Goal: Task Accomplishment & Management: Complete application form

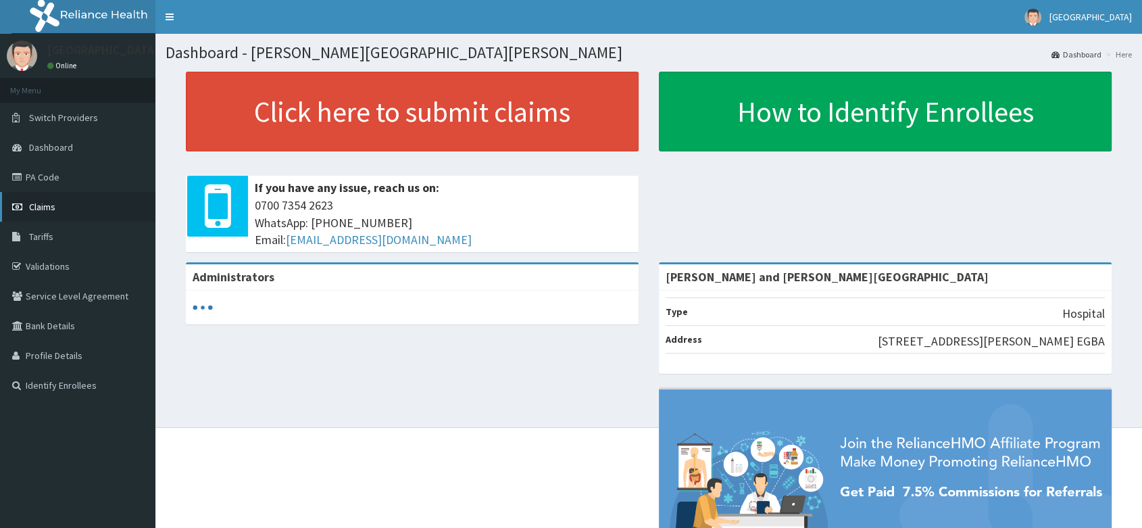
click at [48, 195] on link "Claims" at bounding box center [77, 207] width 155 height 30
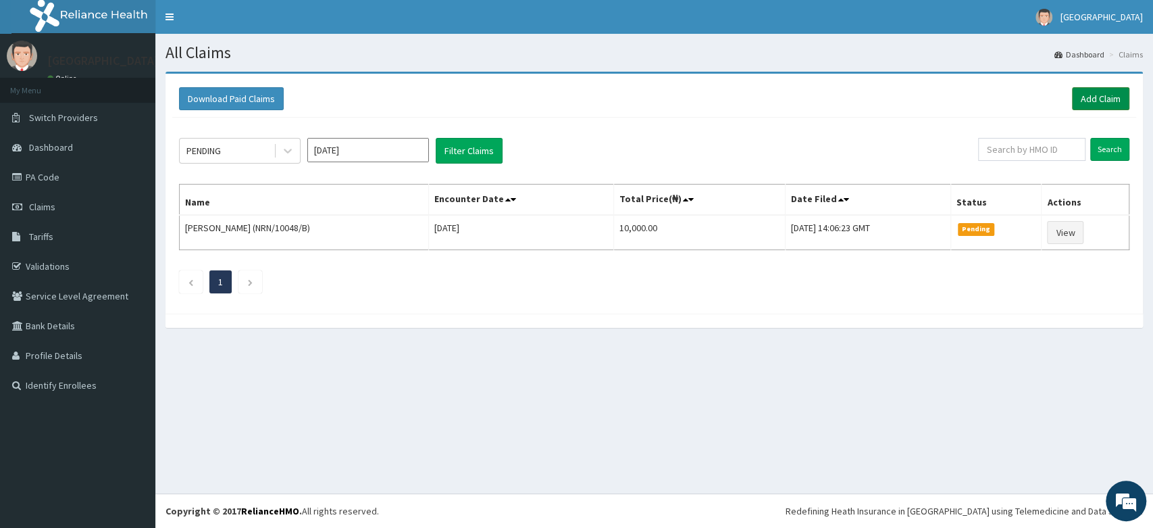
click at [1084, 104] on link "Add Claim" at bounding box center [1100, 98] width 57 height 23
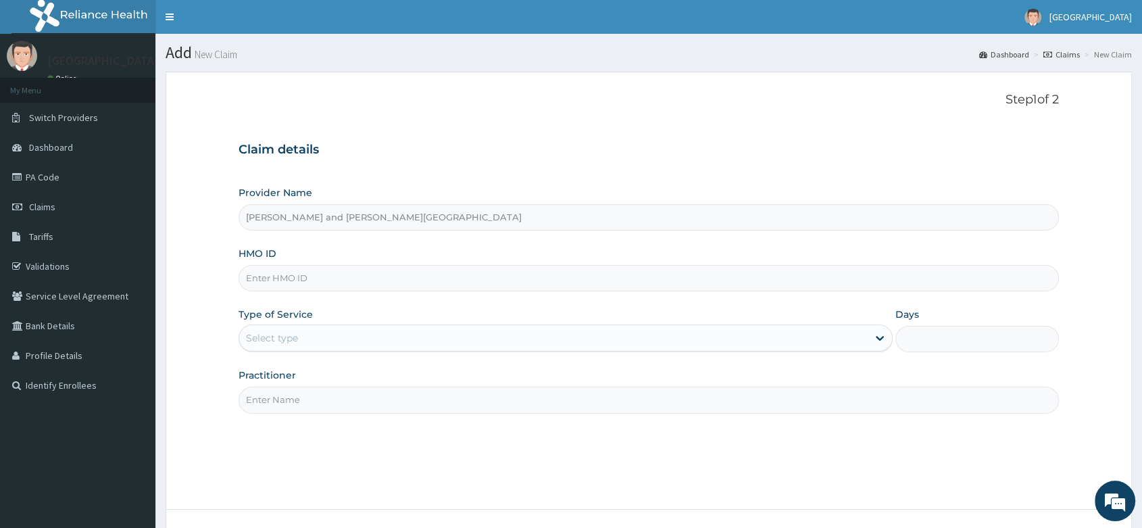
type input "Peter and Grace Medical centre"
click at [35, 182] on link "PA Code" at bounding box center [77, 177] width 155 height 30
type input "[PERSON_NAME] and [PERSON_NAME][GEOGRAPHIC_DATA]"
click at [312, 280] on input "HMO ID" at bounding box center [648, 278] width 820 height 26
paste input "NPP/10170/E"
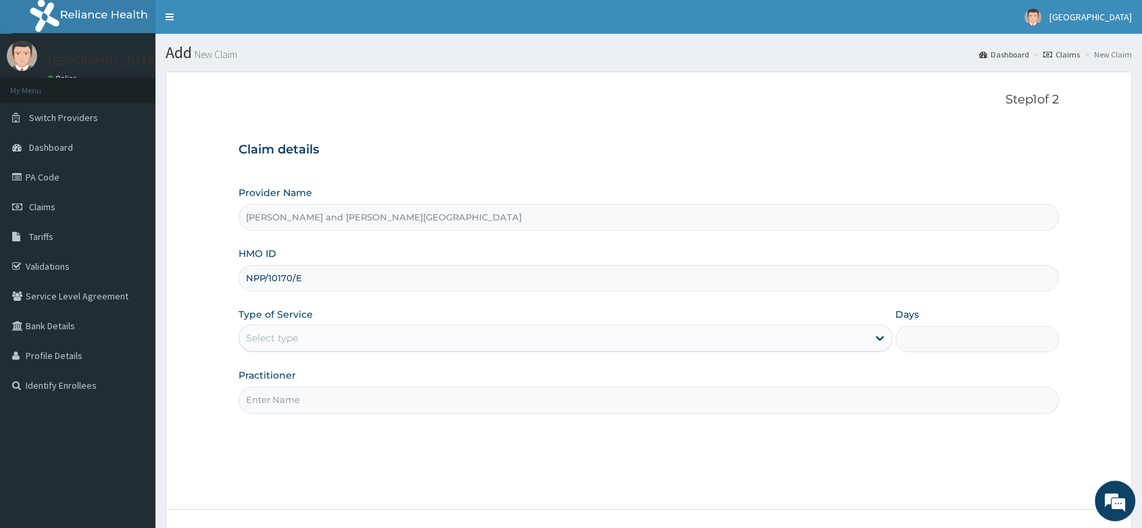
type input "NPP/10170/E"
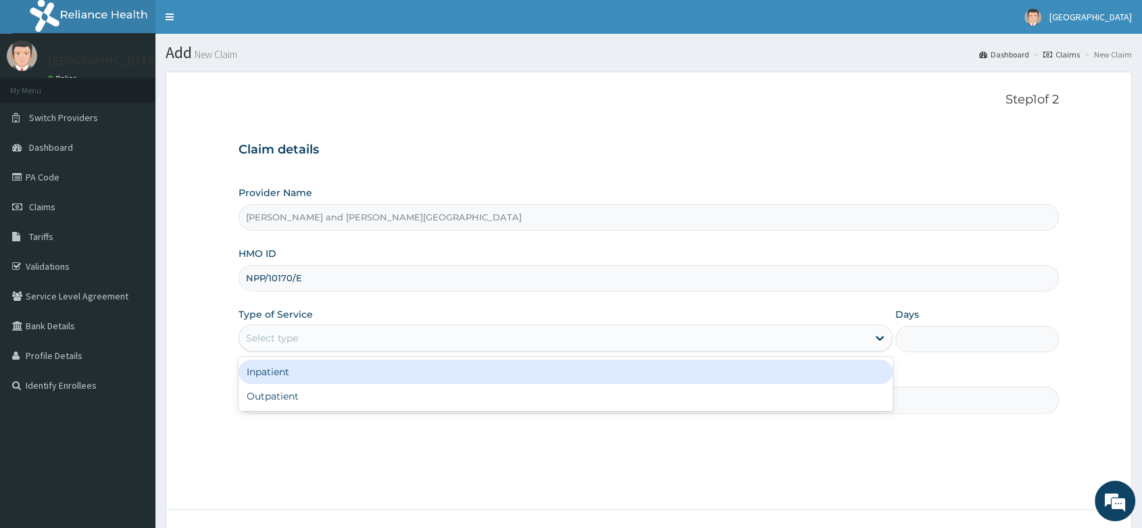
click at [319, 350] on div "Select type" at bounding box center [565, 337] width 654 height 27
click at [316, 376] on div "Inpatient" at bounding box center [565, 371] width 654 height 24
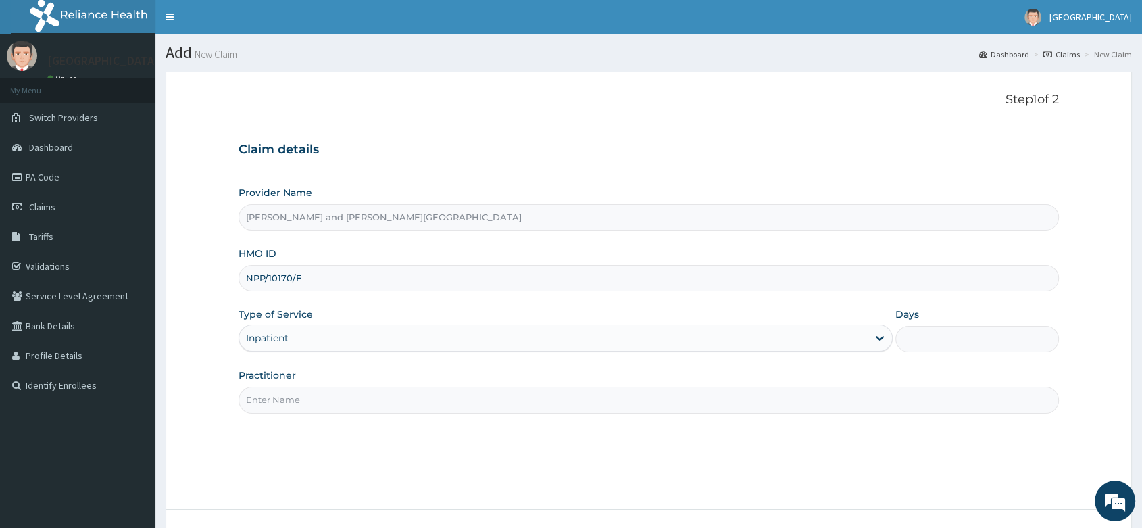
click at [932, 339] on input "Days" at bounding box center [976, 339] width 163 height 26
type input "2"
click at [446, 397] on input "Practitioner" at bounding box center [648, 399] width 820 height 26
type input "DR AKINOLA BELOVED"
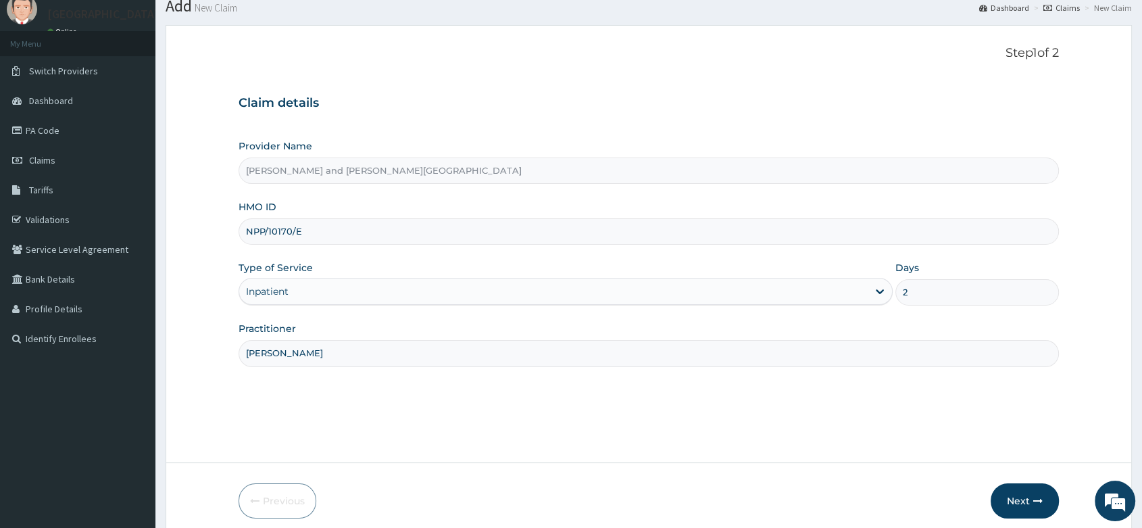
scroll to position [103, 0]
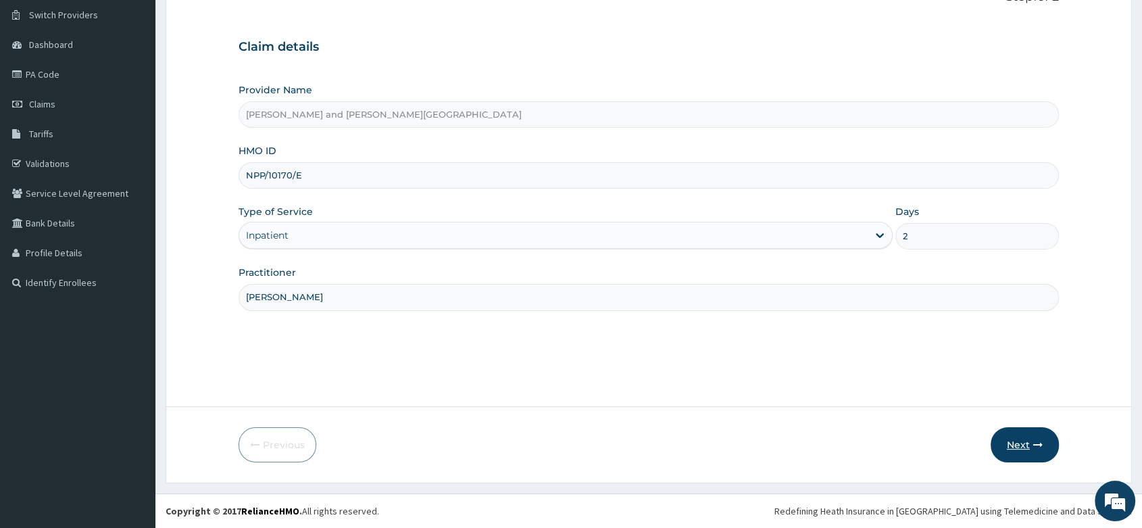
click at [1009, 450] on button "Next" at bounding box center [1024, 444] width 68 height 35
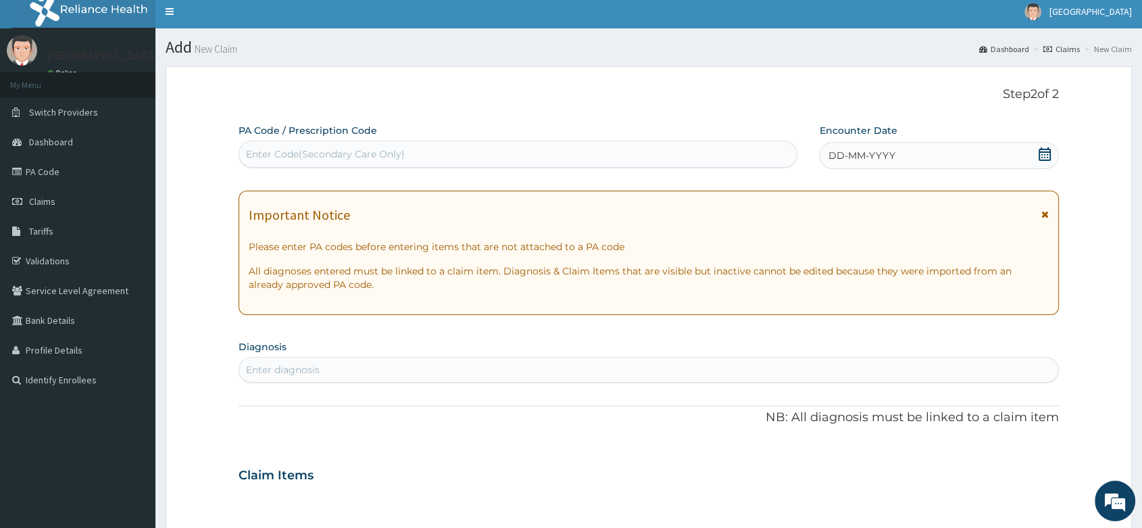
scroll to position [0, 0]
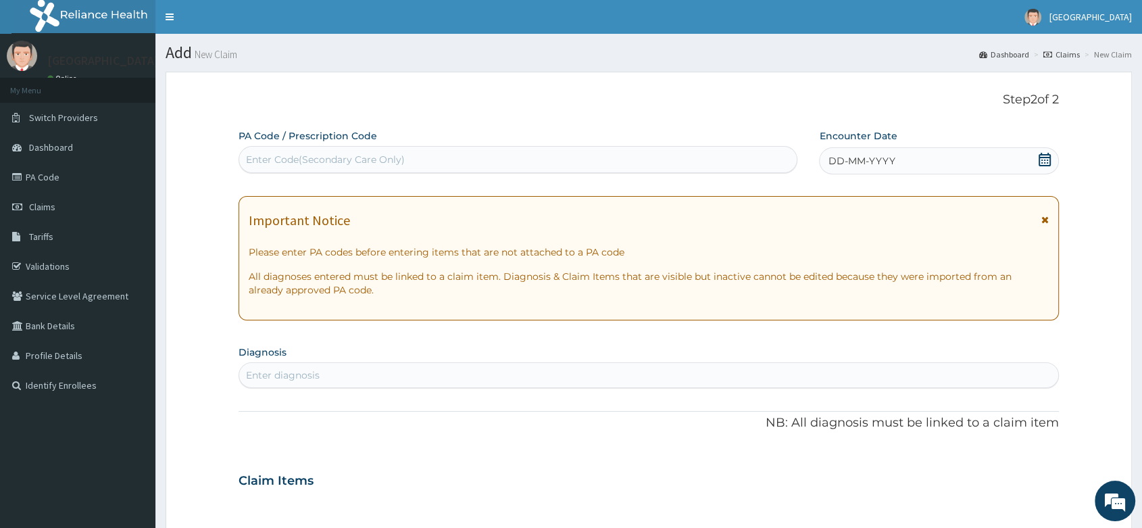
click at [360, 170] on div "Enter Code(Secondary Care Only)" at bounding box center [517, 160] width 557 height 22
paste input "PA/6E9994"
type input "PA/6E9994"
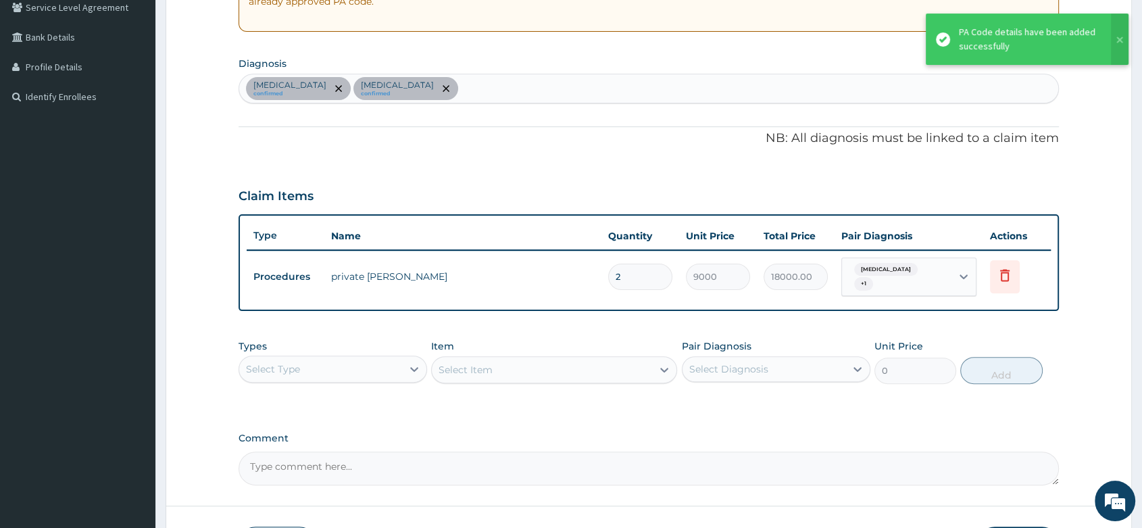
scroll to position [295, 0]
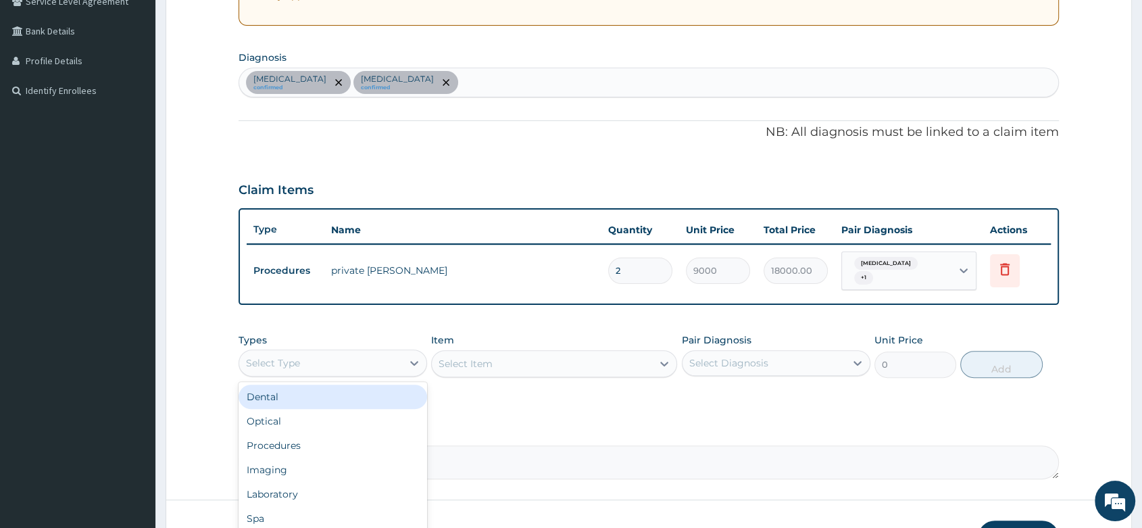
click at [273, 363] on div "Select Type" at bounding box center [320, 363] width 163 height 22
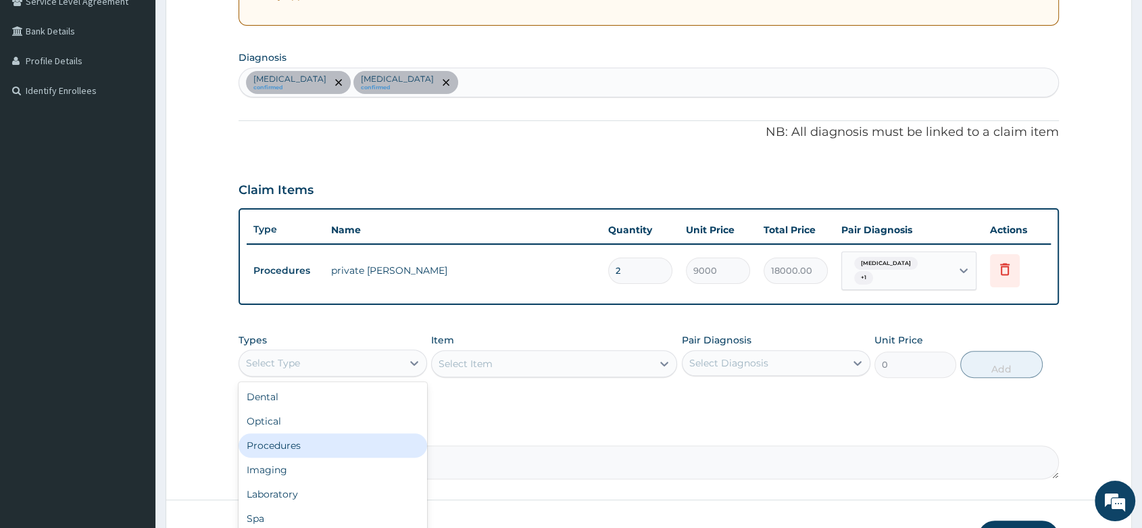
click at [287, 445] on div "Procedures" at bounding box center [332, 445] width 188 height 24
click at [525, 357] on div "Select Item" at bounding box center [542, 364] width 220 height 22
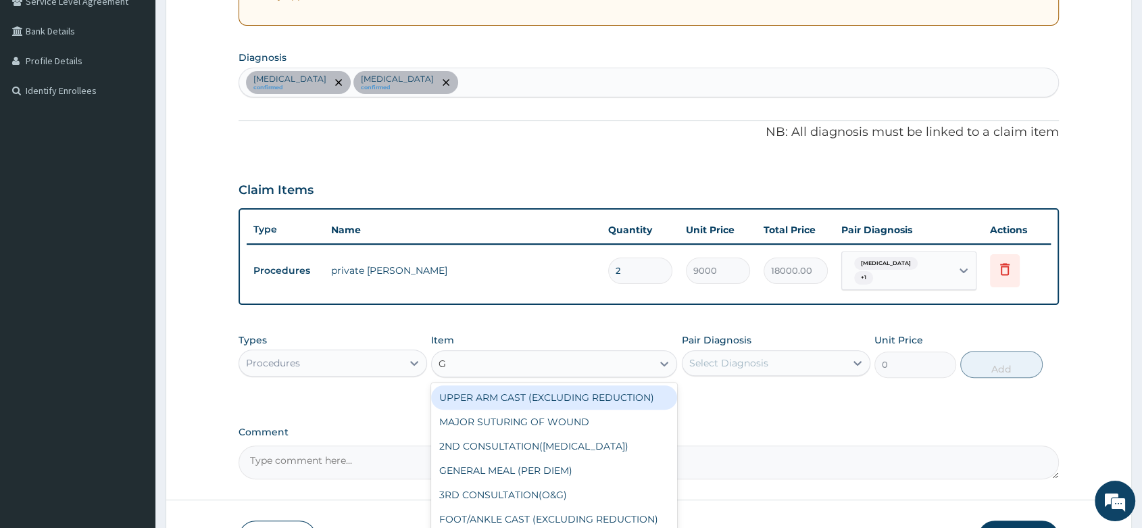
type input "GP"
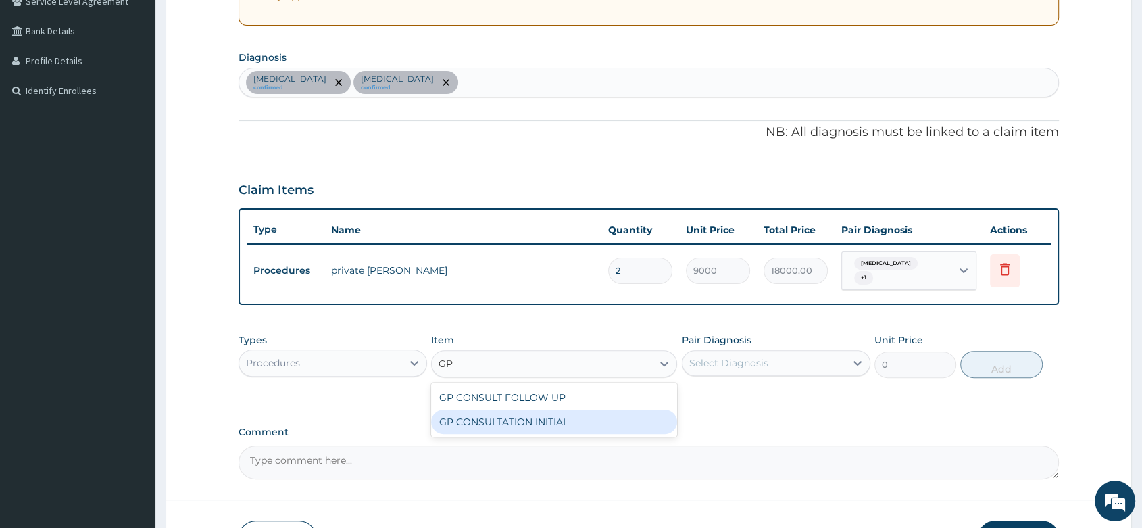
click at [517, 409] on div "GP CONSULTATION INITIAL" at bounding box center [554, 421] width 246 height 24
type input "2000"
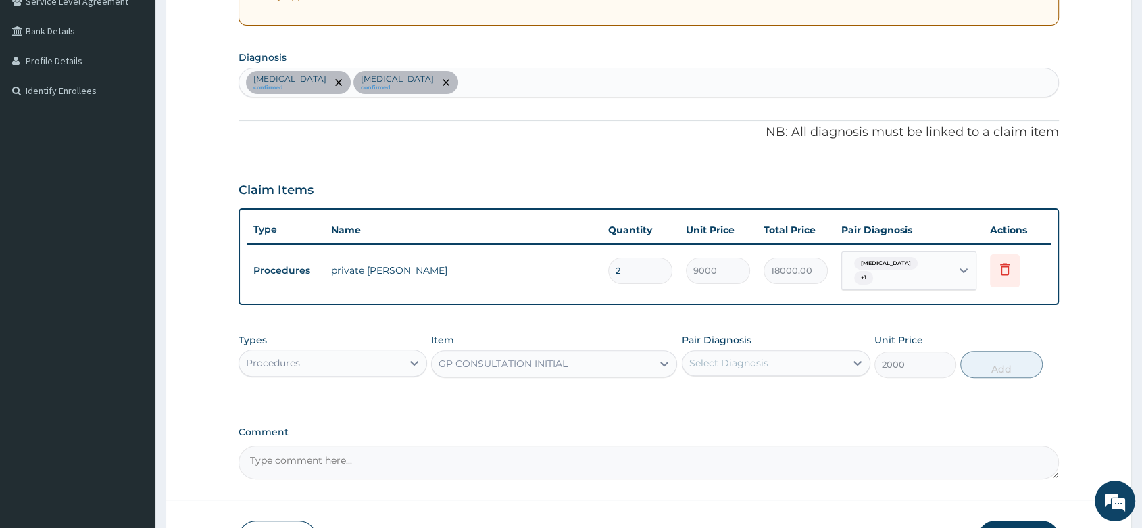
click at [739, 363] on div "Select Diagnosis" at bounding box center [728, 363] width 79 height 14
checkbox input "true"
click at [989, 365] on button "Add" at bounding box center [1001, 364] width 82 height 27
type input "0"
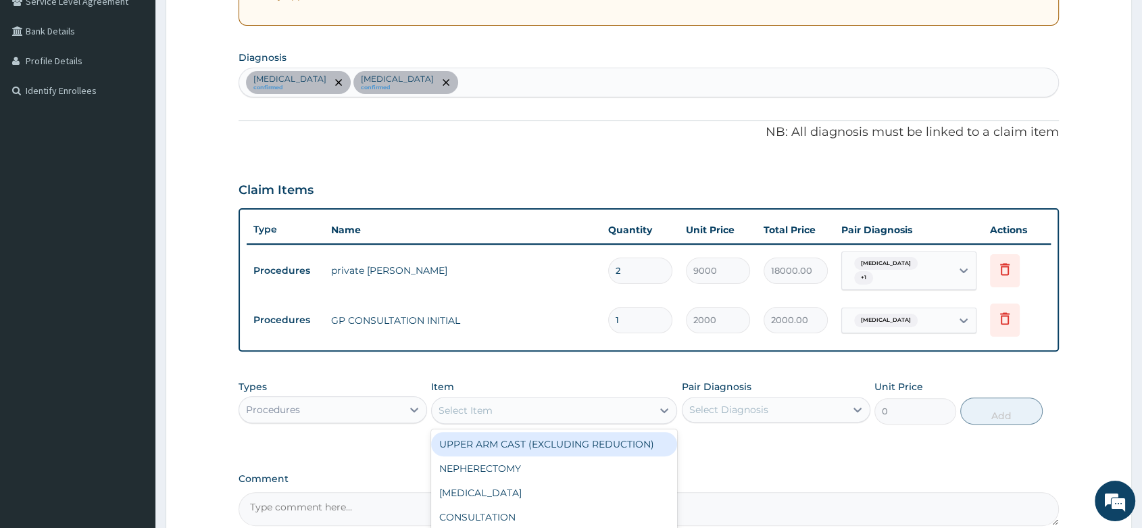
click at [580, 399] on div "Select Item" at bounding box center [542, 410] width 220 height 22
type input "NURSIN"
type input "1000"
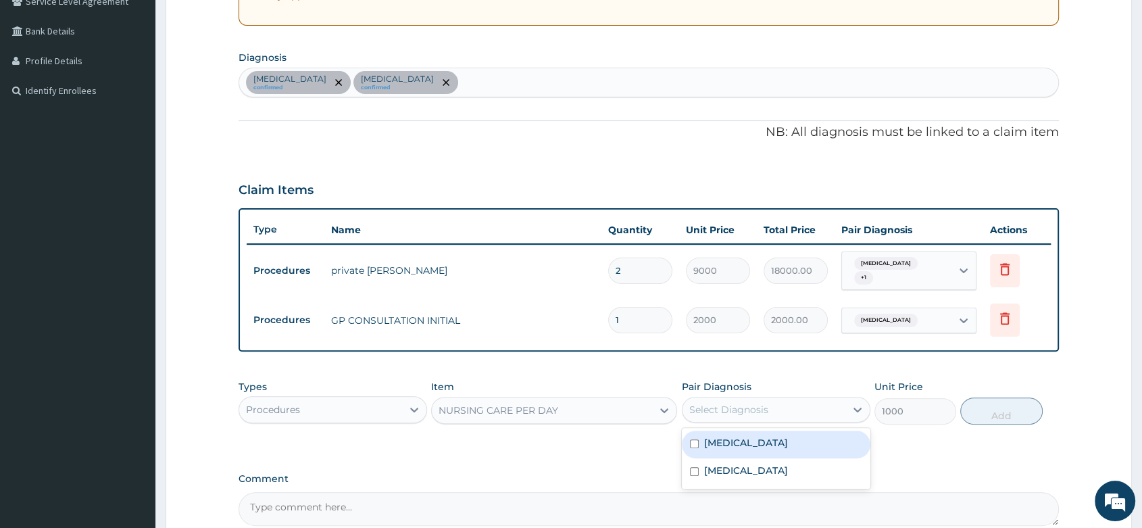
click at [742, 411] on div "Select Diagnosis" at bounding box center [763, 410] width 163 height 22
checkbox input "true"
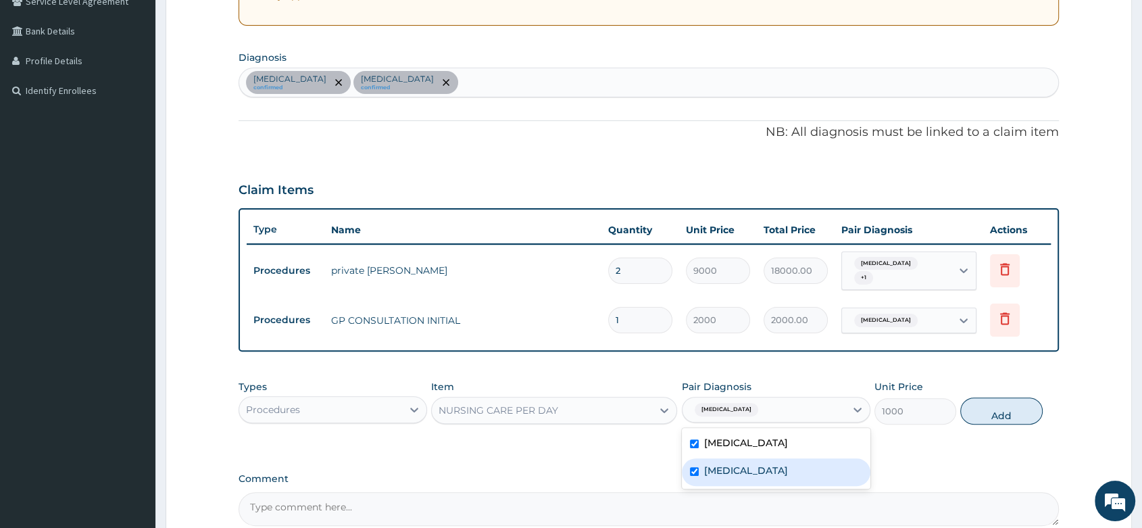
checkbox input "true"
click at [996, 406] on button "Add" at bounding box center [1001, 410] width 82 height 27
type input "0"
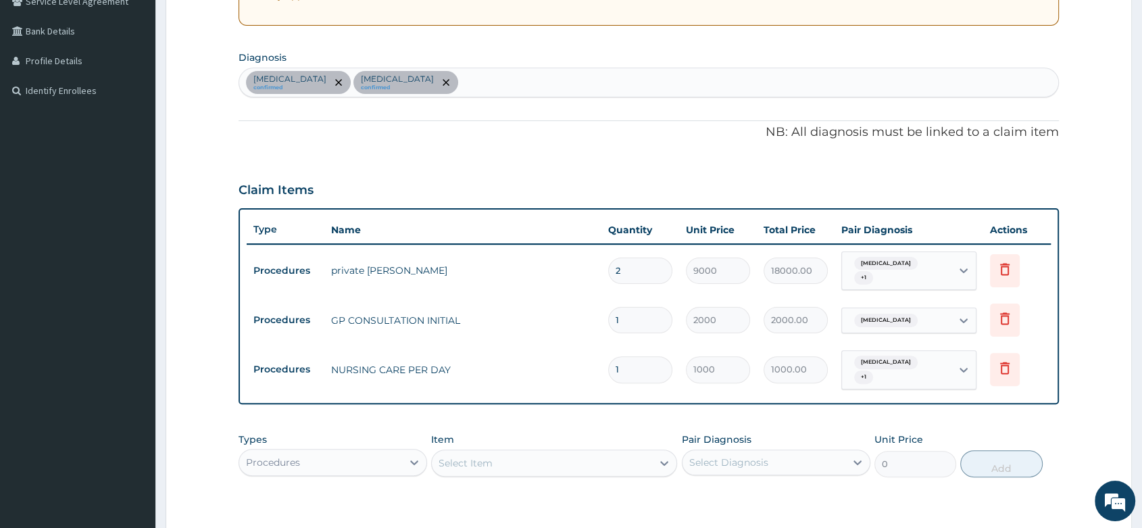
type input "0.00"
type input "2"
type input "2000.00"
type input "2"
click at [942, 275] on div "Malaria + 1" at bounding box center [896, 271] width 109 height 38
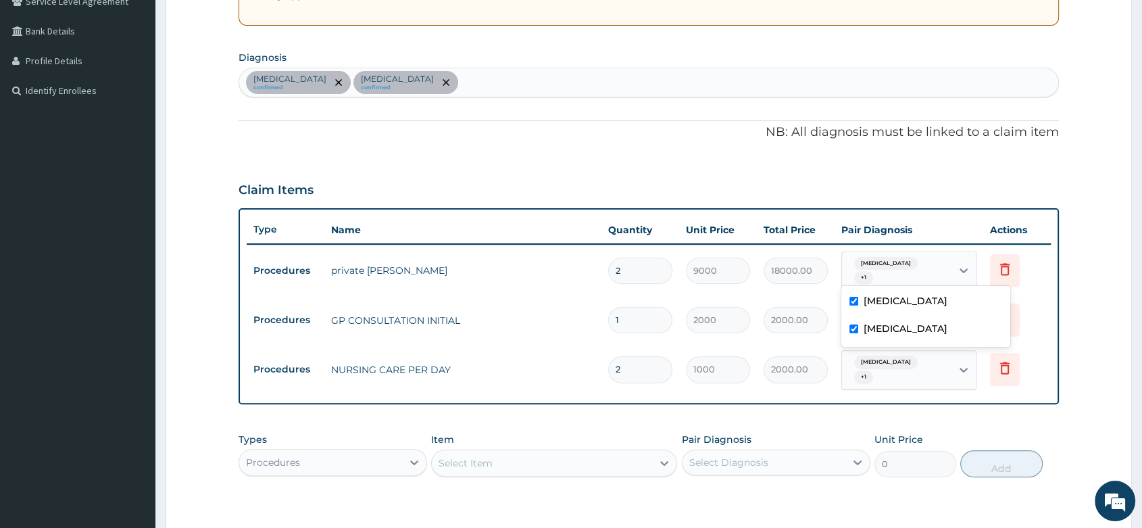
click at [942, 275] on div "Malaria + 1" at bounding box center [896, 271] width 109 height 38
click at [913, 317] on div "Malaria" at bounding box center [896, 320] width 109 height 23
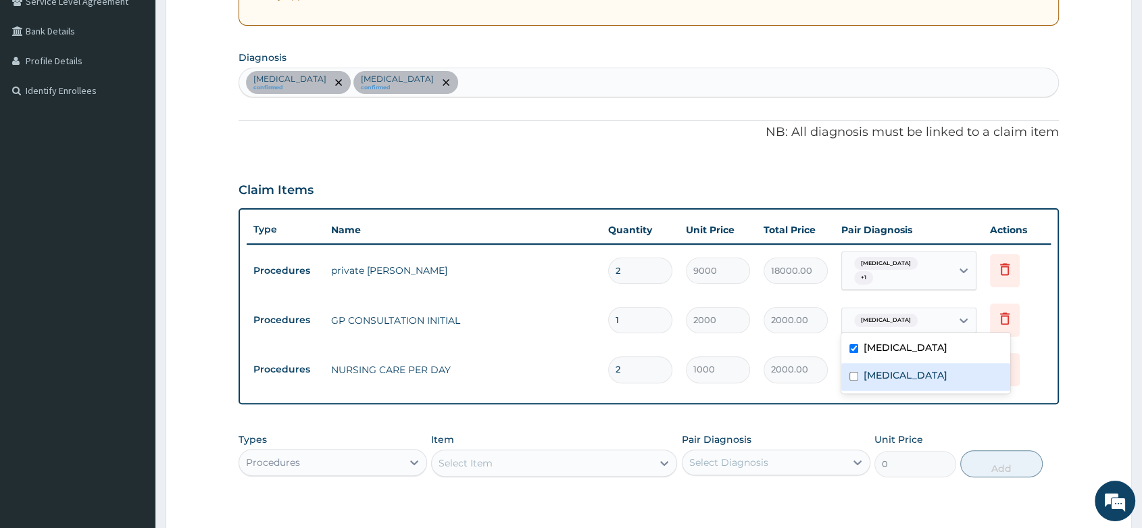
click at [882, 382] on div "Sepsis" at bounding box center [925, 377] width 169 height 28
checkbox input "true"
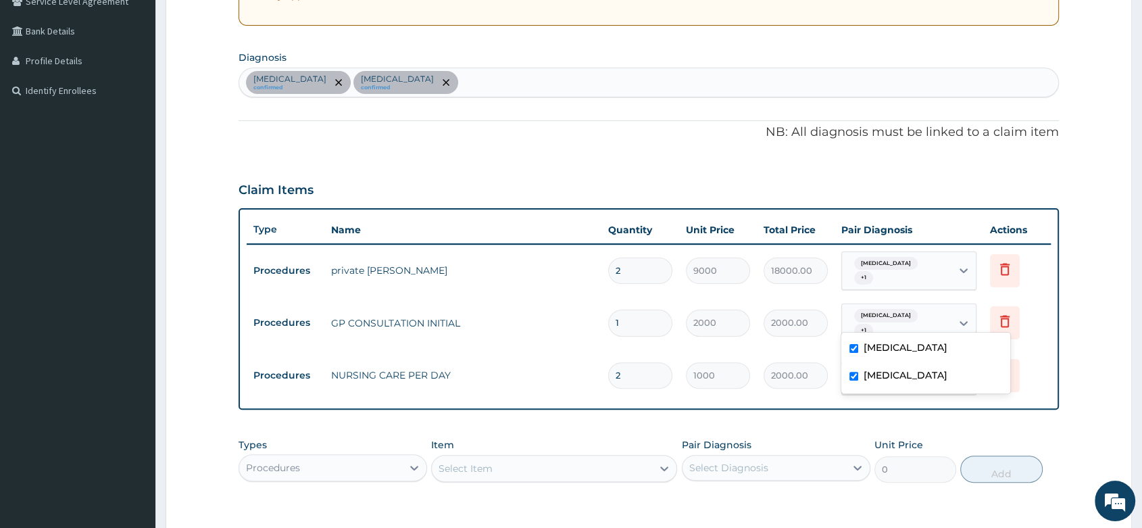
click at [527, 457] on div "Select Item" at bounding box center [542, 468] width 220 height 22
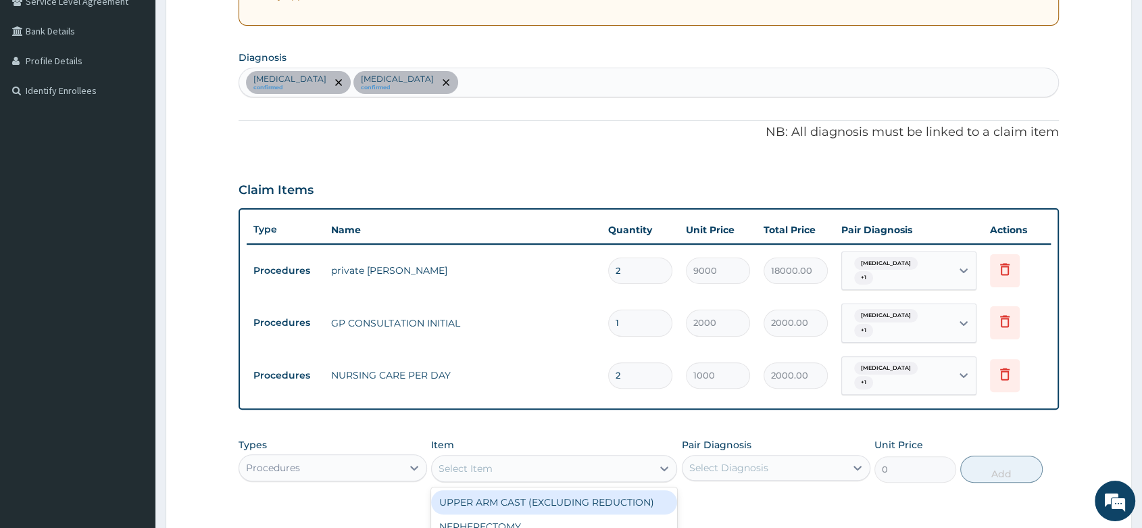
click at [384, 457] on div "Procedures" at bounding box center [320, 468] width 163 height 22
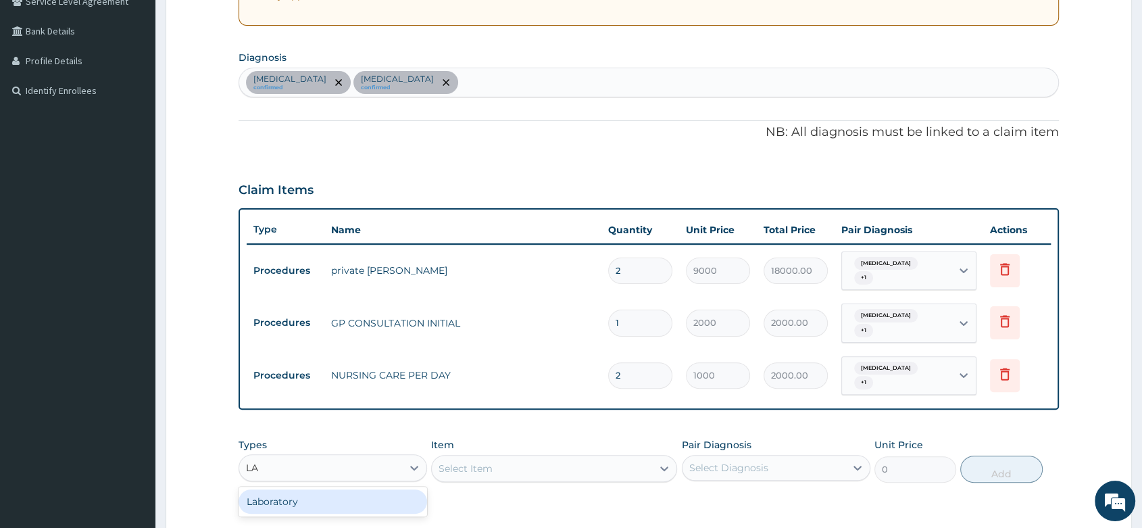
type input "LAB"
click at [470, 455] on div "Select Item" at bounding box center [554, 468] width 246 height 27
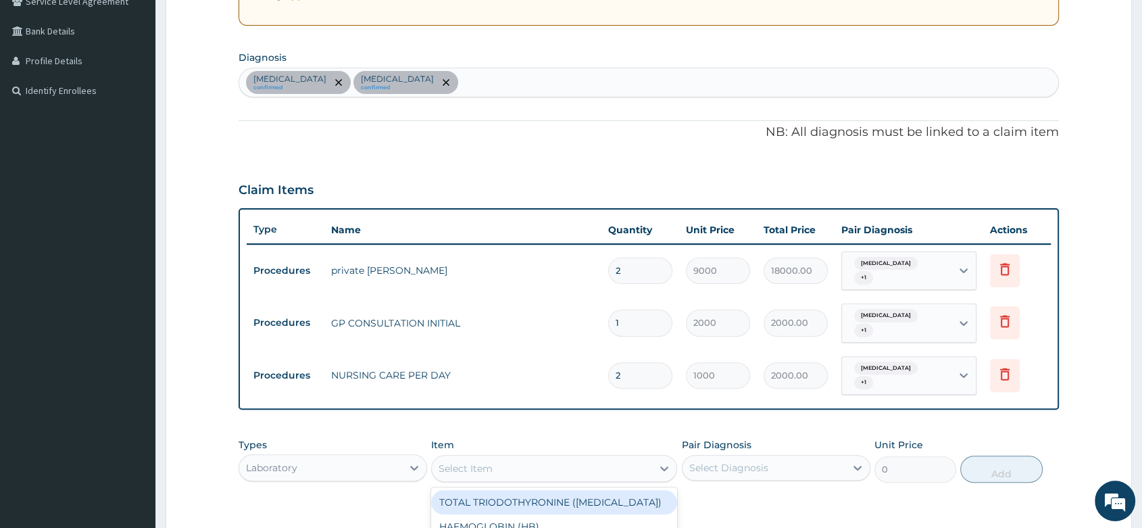
click at [470, 461] on div "Select Item" at bounding box center [465, 468] width 54 height 14
type input "MP"
type input "1000"
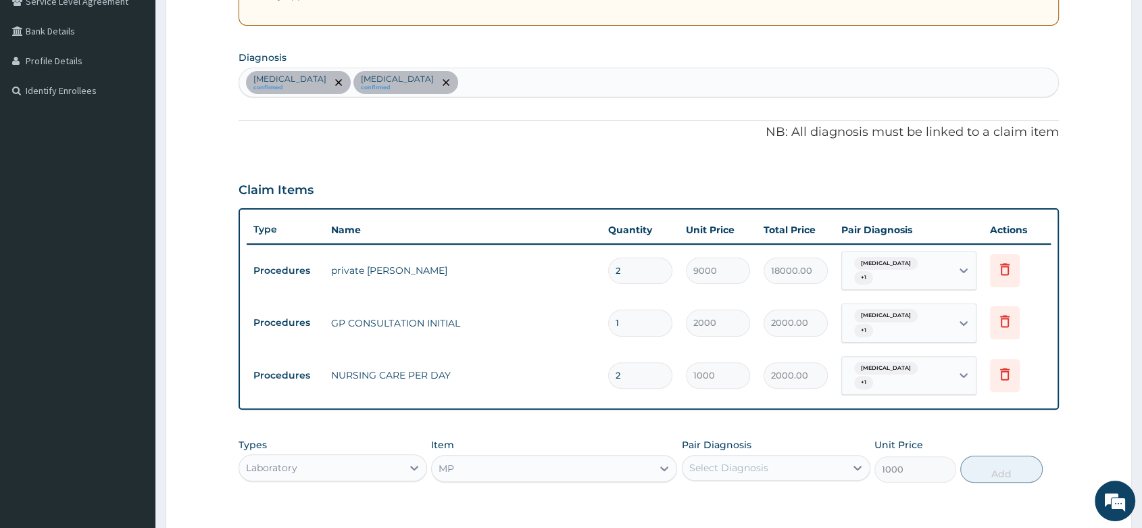
click at [753, 465] on div "Types Laboratory Item option MP, selected. Select is focused ,type to refine li…" at bounding box center [648, 460] width 820 height 58
click at [750, 461] on div "Select Diagnosis" at bounding box center [776, 468] width 188 height 26
checkbox input "true"
click at [1001, 458] on button "Add" at bounding box center [1001, 468] width 82 height 27
type input "0"
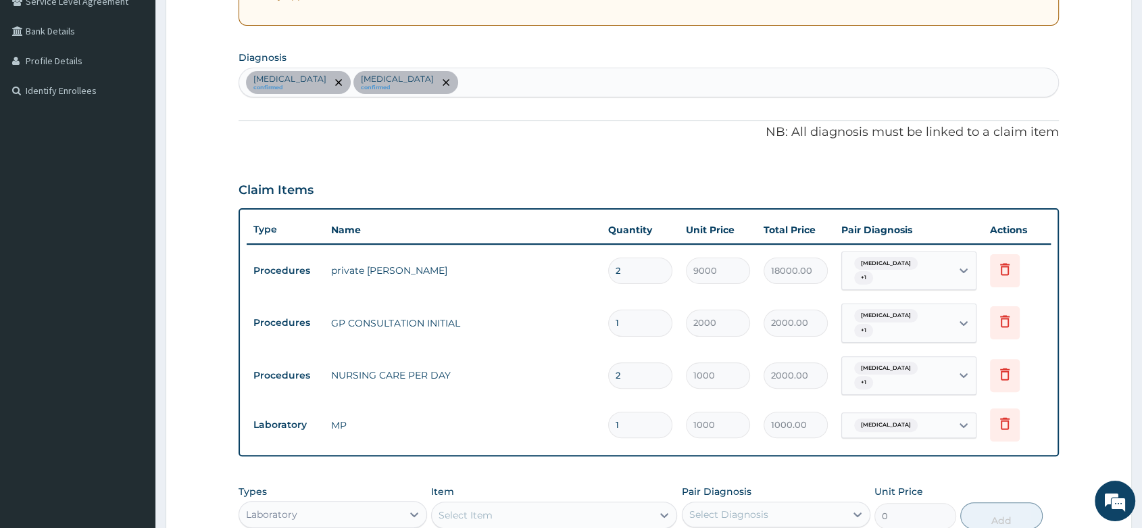
click at [570, 504] on div "Select Item" at bounding box center [542, 515] width 220 height 22
type input "FBC"
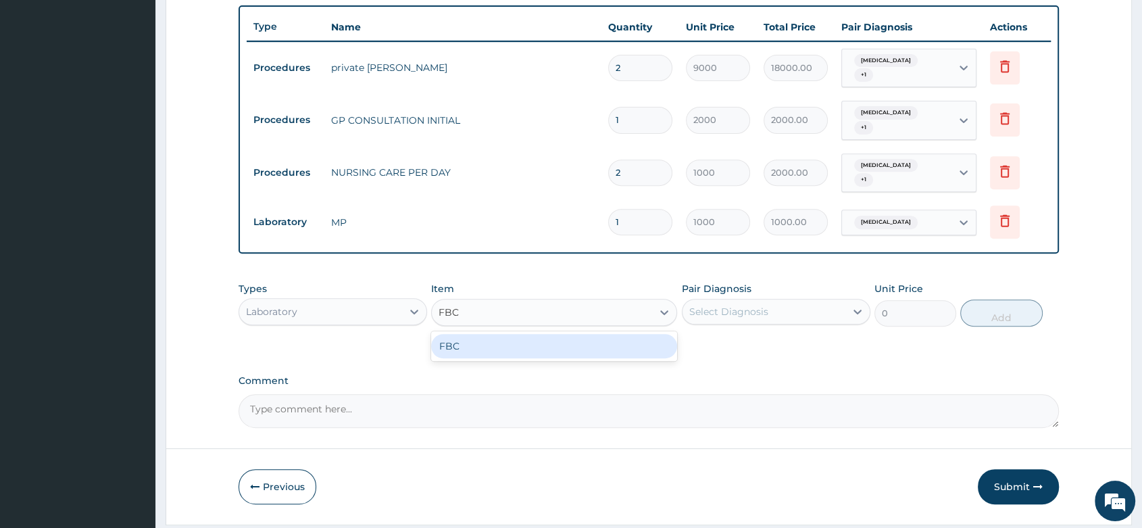
scroll to position [523, 0]
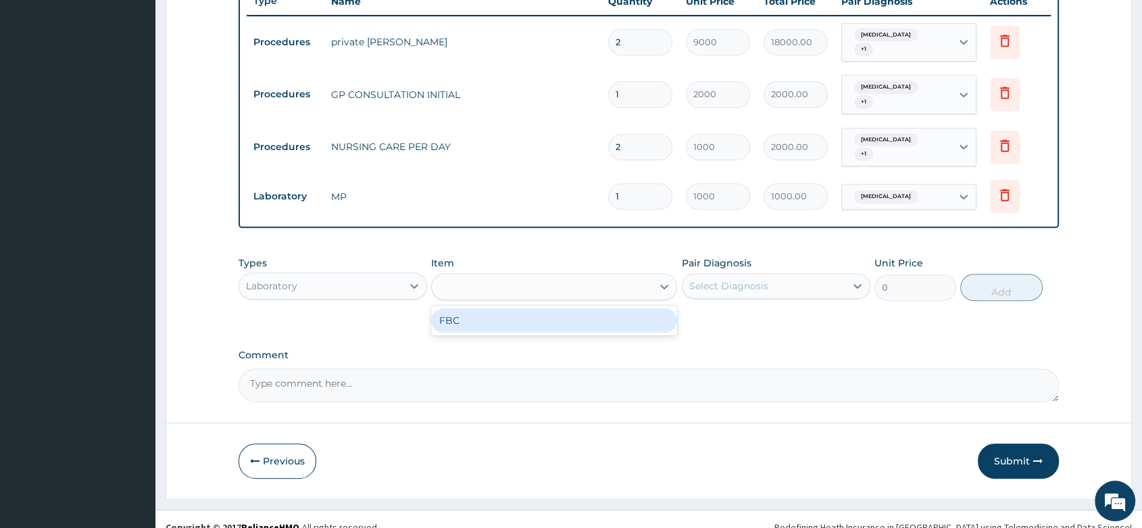
type input "2000"
click at [700, 279] on div "Select Diagnosis" at bounding box center [728, 286] width 79 height 14
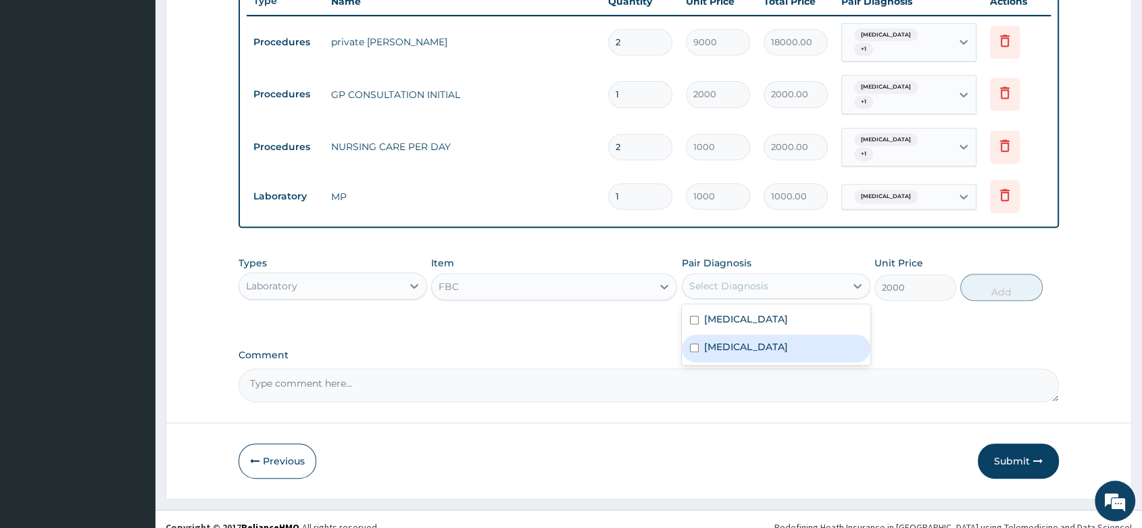
checkbox input "true"
click at [1017, 284] on button "Add" at bounding box center [1001, 287] width 82 height 27
type input "0"
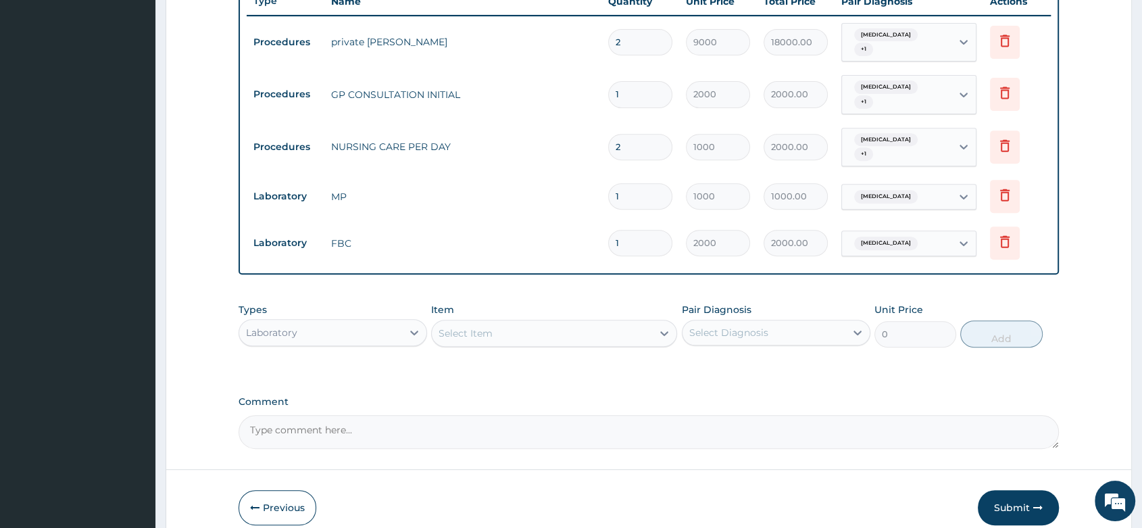
type input "0.00"
type input "2"
type input "4000.00"
type input "2"
click at [503, 322] on div "Select Item" at bounding box center [542, 333] width 220 height 22
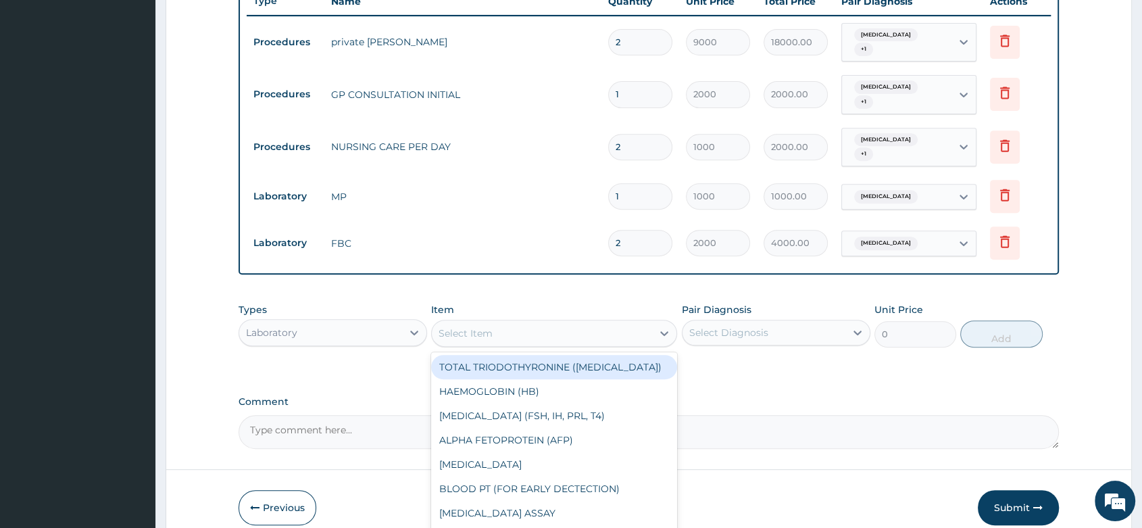
click at [360, 322] on div "Laboratory" at bounding box center [320, 333] width 163 height 22
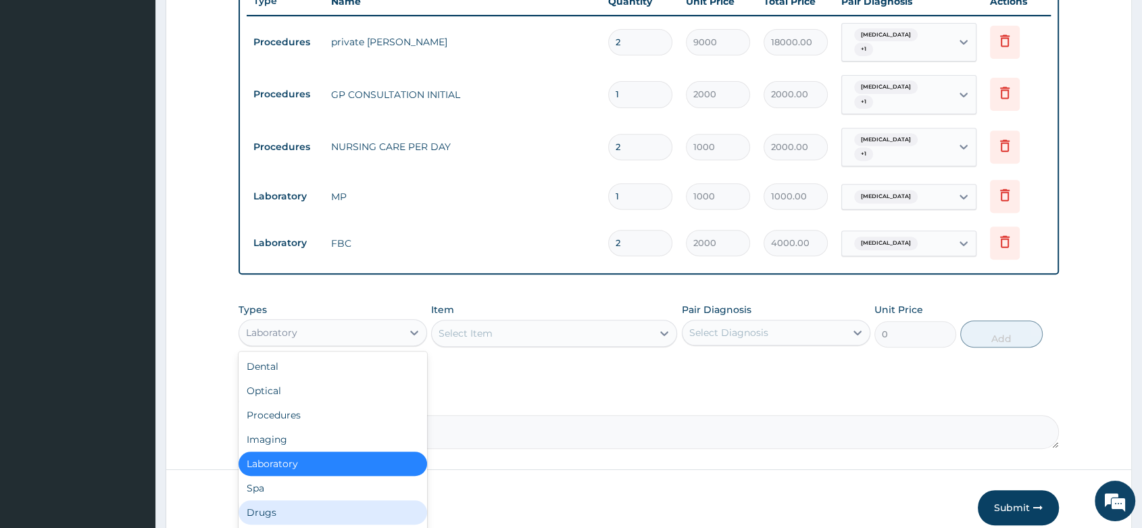
click at [267, 500] on div "Drugs" at bounding box center [332, 512] width 188 height 24
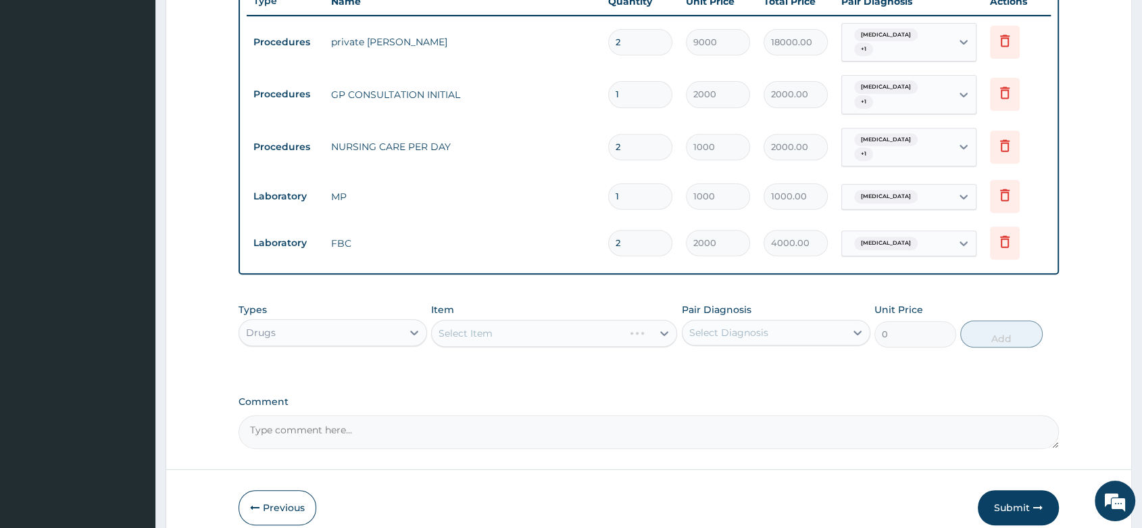
click at [477, 320] on div "Select Item" at bounding box center [554, 333] width 246 height 27
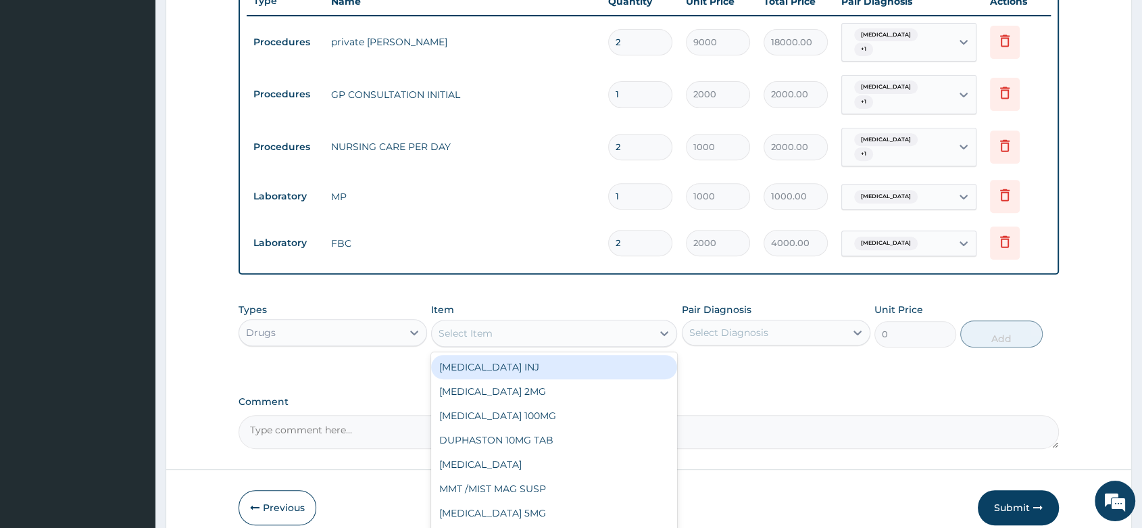
click at [477, 326] on div "Select Item" at bounding box center [465, 333] width 54 height 14
type input "GENT"
type input "75"
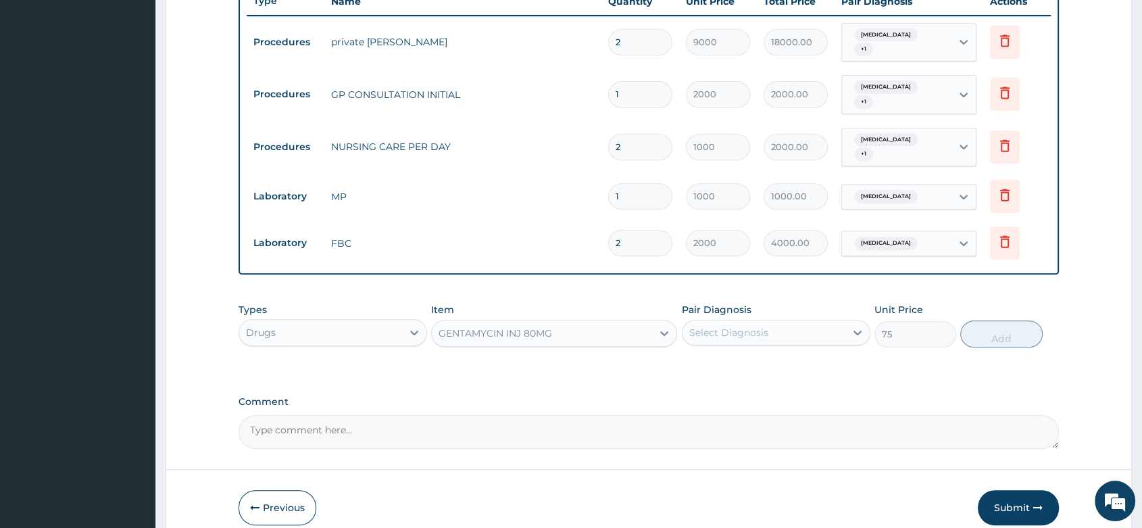
click at [497, 326] on div "GENTAMYCIN INJ 80MG" at bounding box center [494, 333] width 113 height 14
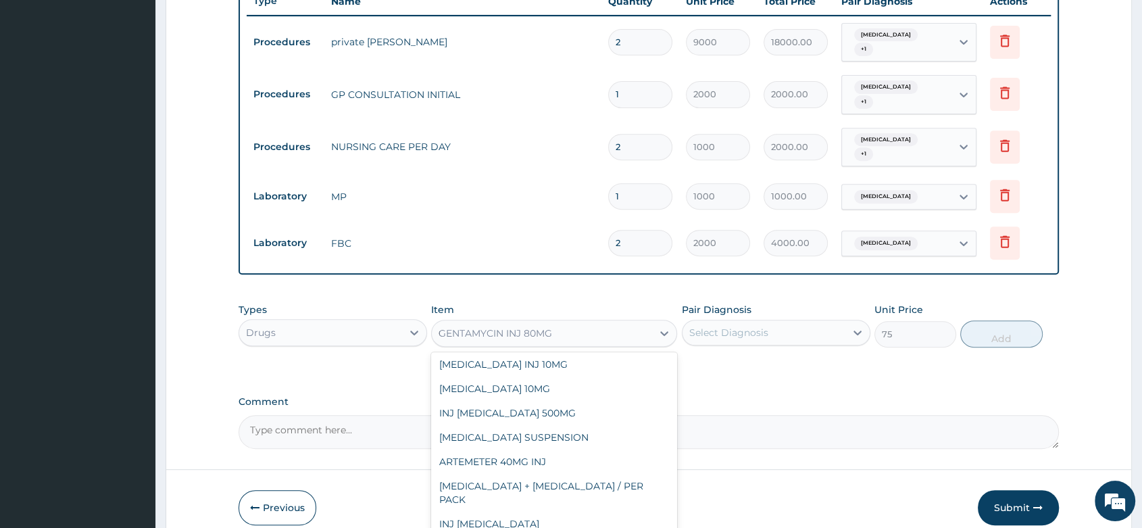
scroll to position [295, 0]
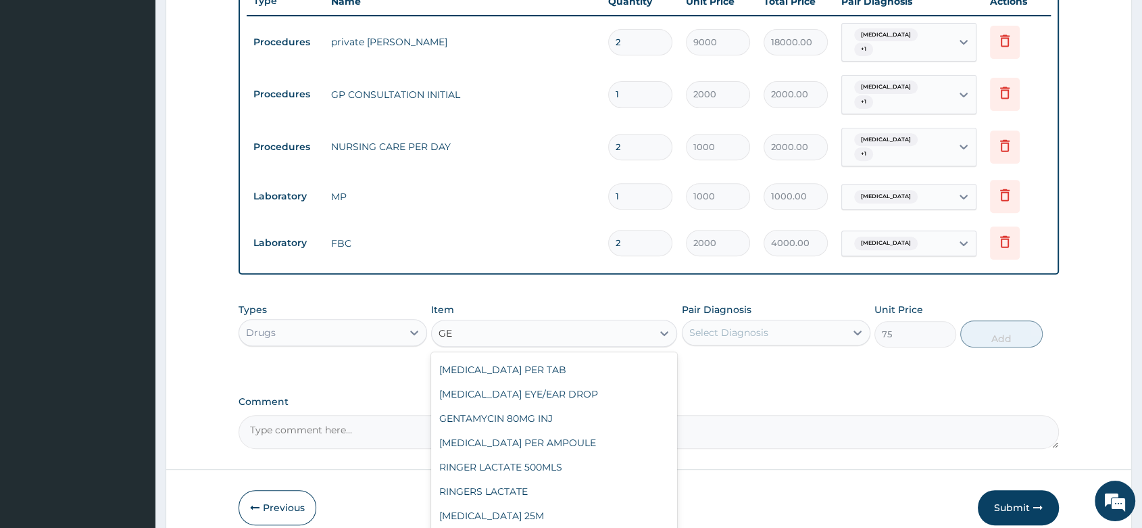
type input "GEN"
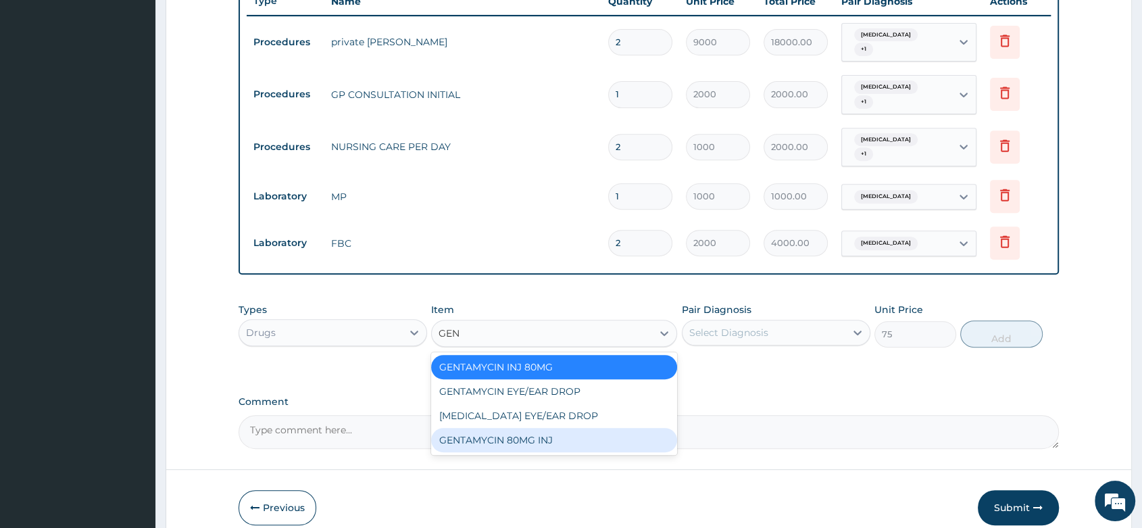
type input "150"
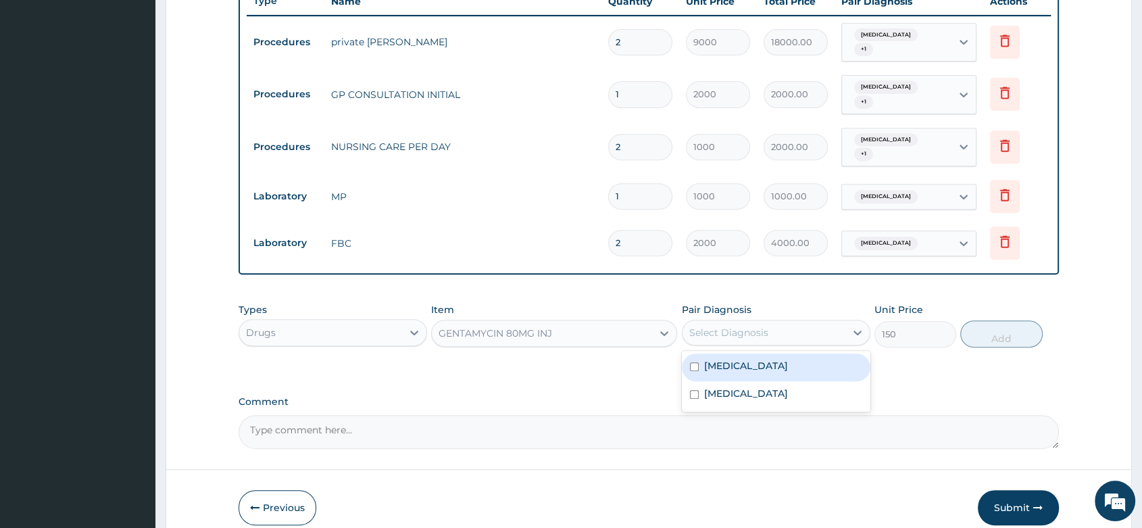
click at [780, 322] on div "Select Diagnosis" at bounding box center [763, 333] width 163 height 22
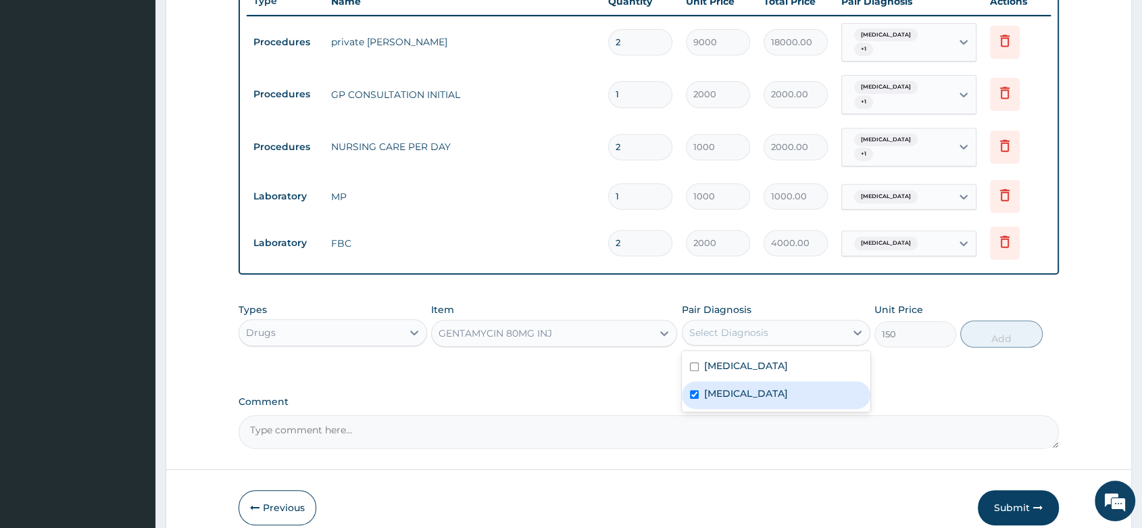
checkbox input "true"
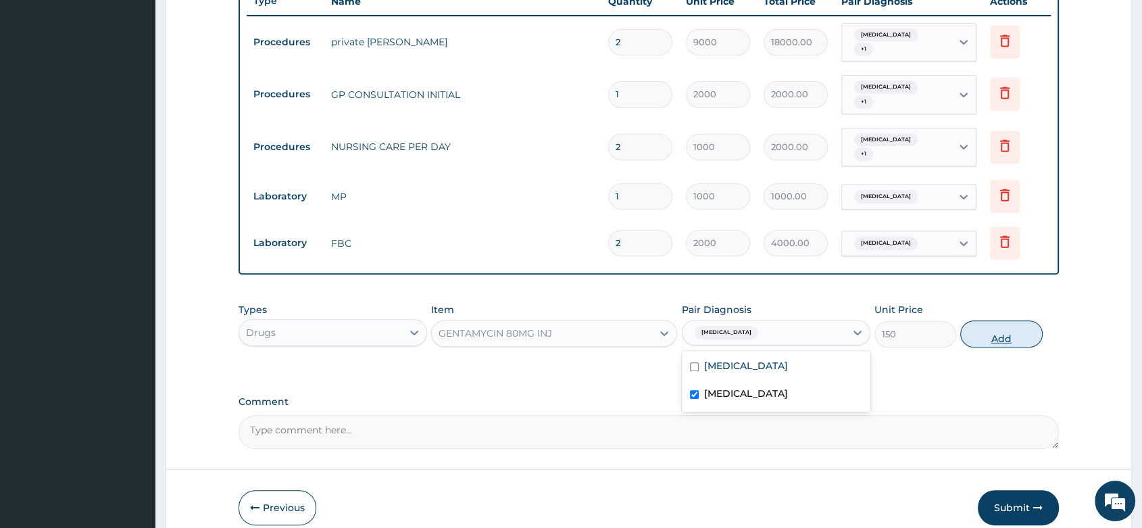
click at [986, 323] on button "Add" at bounding box center [1001, 333] width 82 height 27
type input "0"
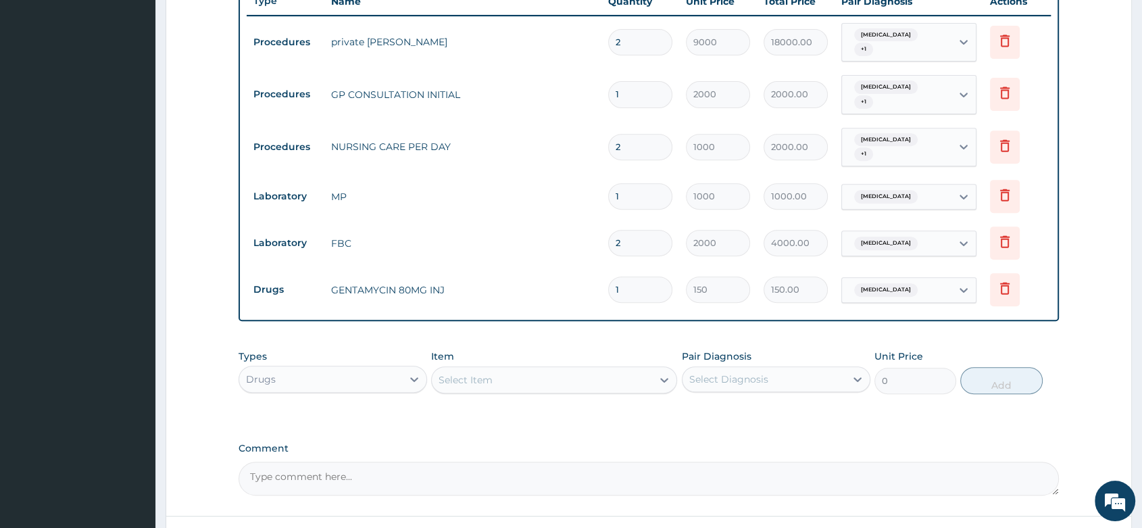
drag, startPoint x: 641, startPoint y: 272, endPoint x: 582, endPoint y: 268, distance: 58.9
click at [582, 268] on tr "Drugs GENTAMYCIN 80MG INJ 1 150 150.00 Sepsis Delete" at bounding box center [649, 289] width 804 height 47
type input "2"
type input "300.00"
type input "2"
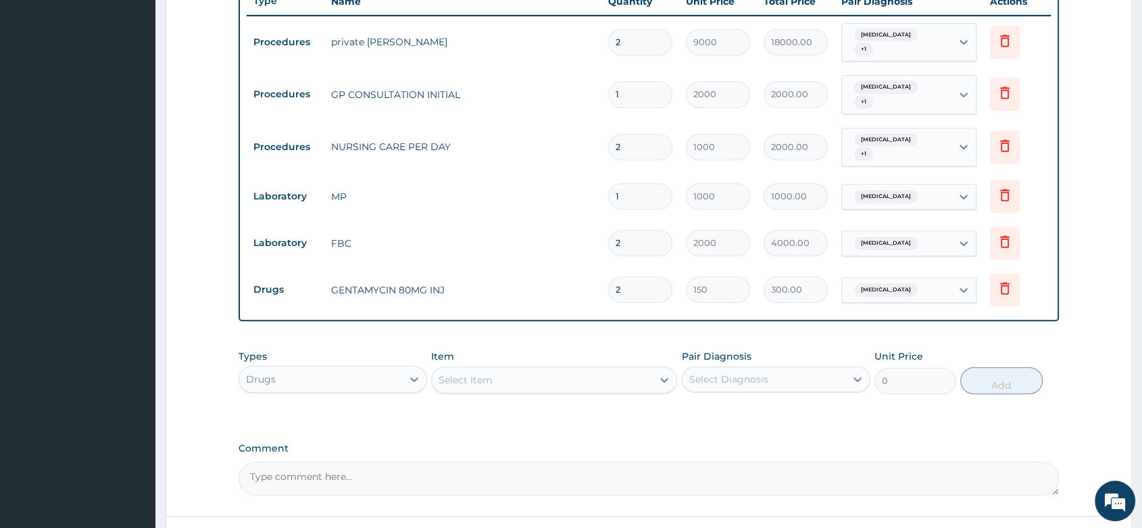
click at [457, 372] on div "Select Item" at bounding box center [542, 380] width 220 height 22
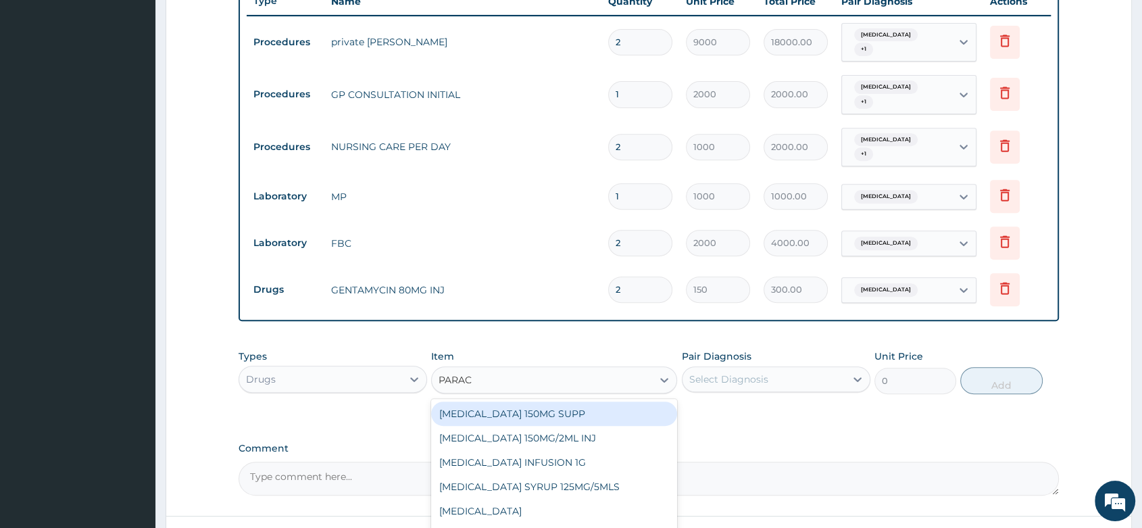
type input "PARACE"
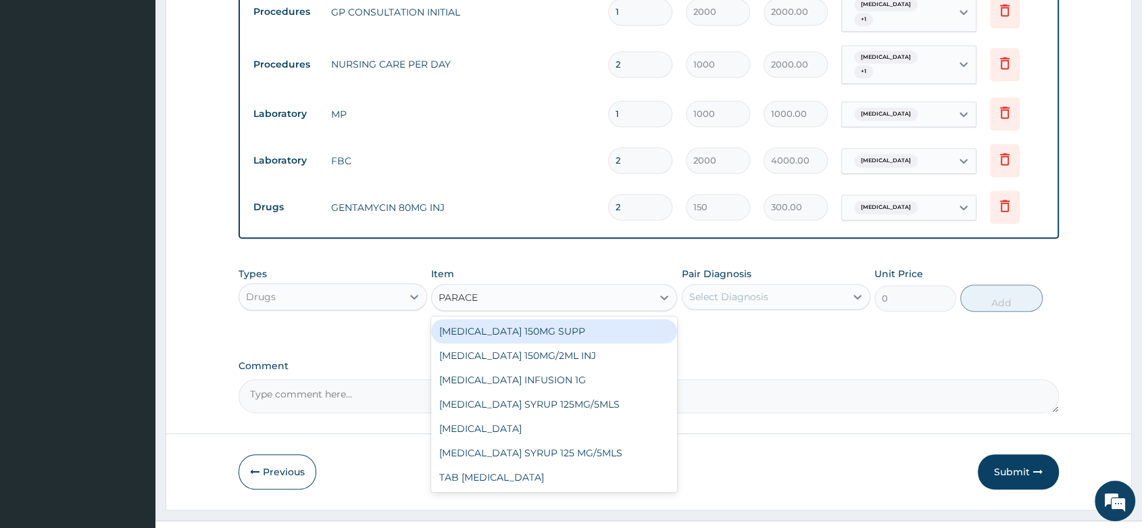
scroll to position [617, 0]
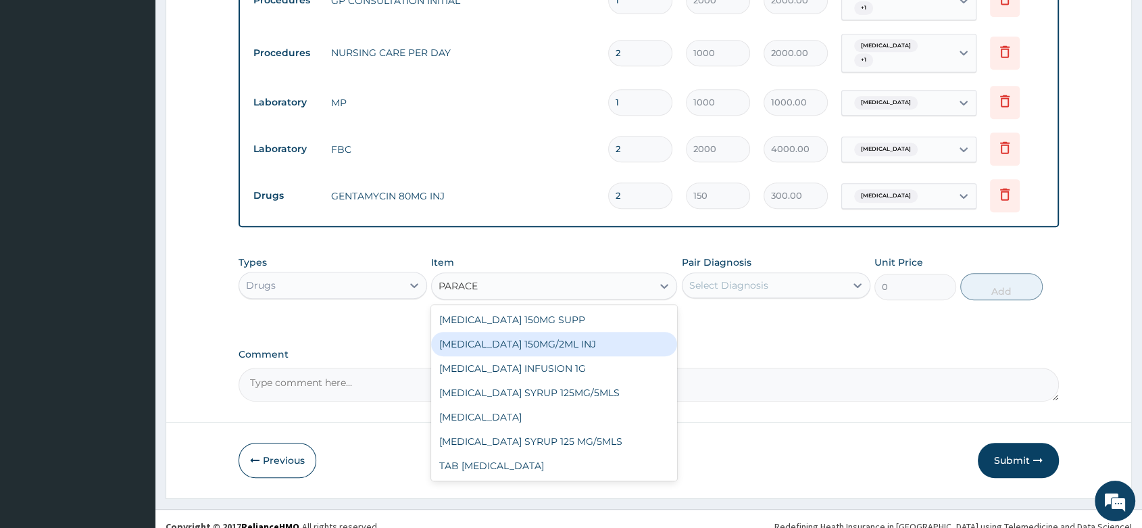
click at [604, 332] on div "PARACETAMOL 150MG/2ML INJ" at bounding box center [554, 344] width 246 height 24
type input "100"
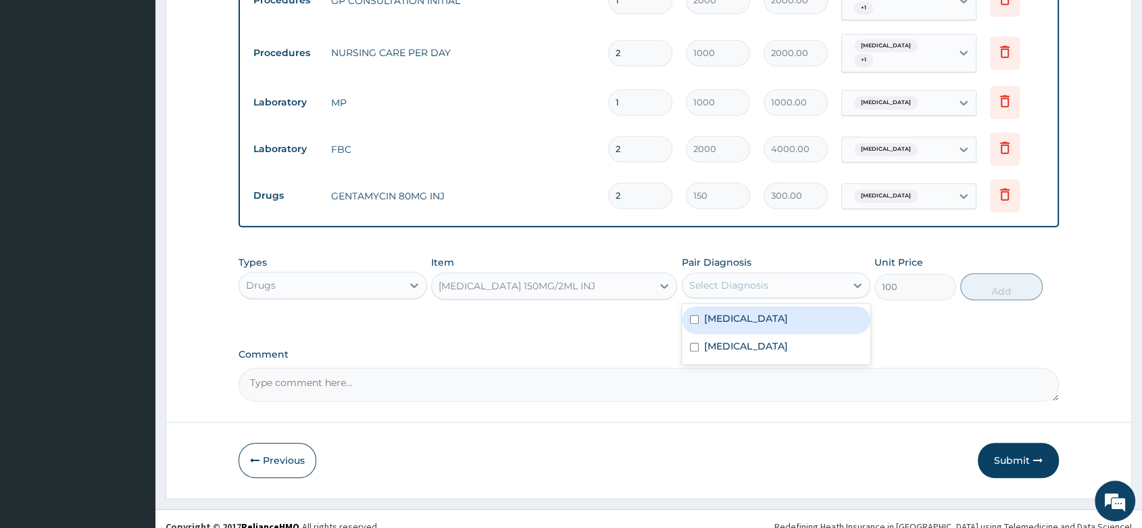
click at [746, 278] on div "Select Diagnosis" at bounding box center [728, 285] width 79 height 14
type input "4"
click at [753, 306] on div "Malaria" at bounding box center [776, 320] width 188 height 28
checkbox input "true"
click at [1005, 273] on button "Add" at bounding box center [1001, 286] width 82 height 27
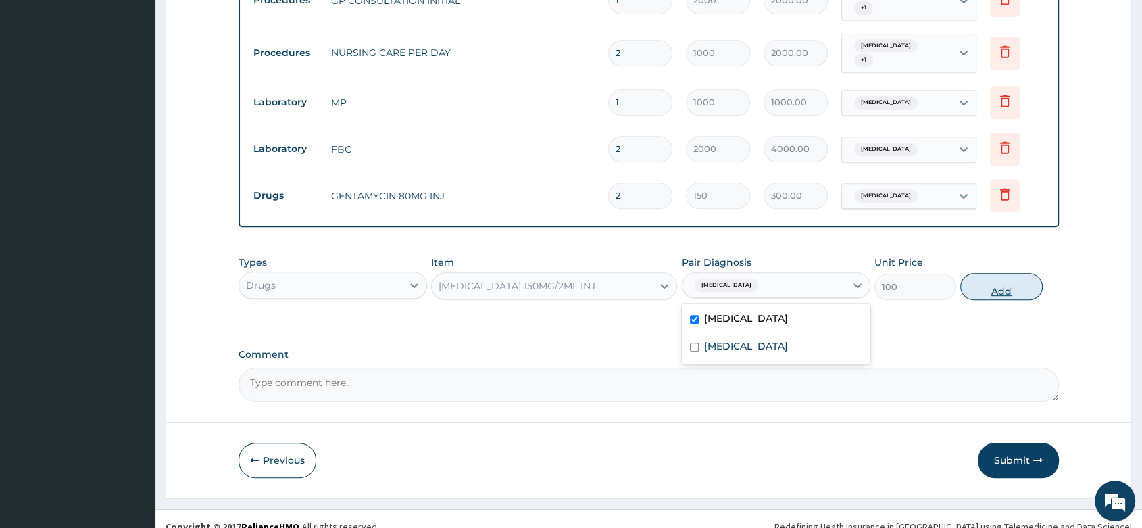
type input "0"
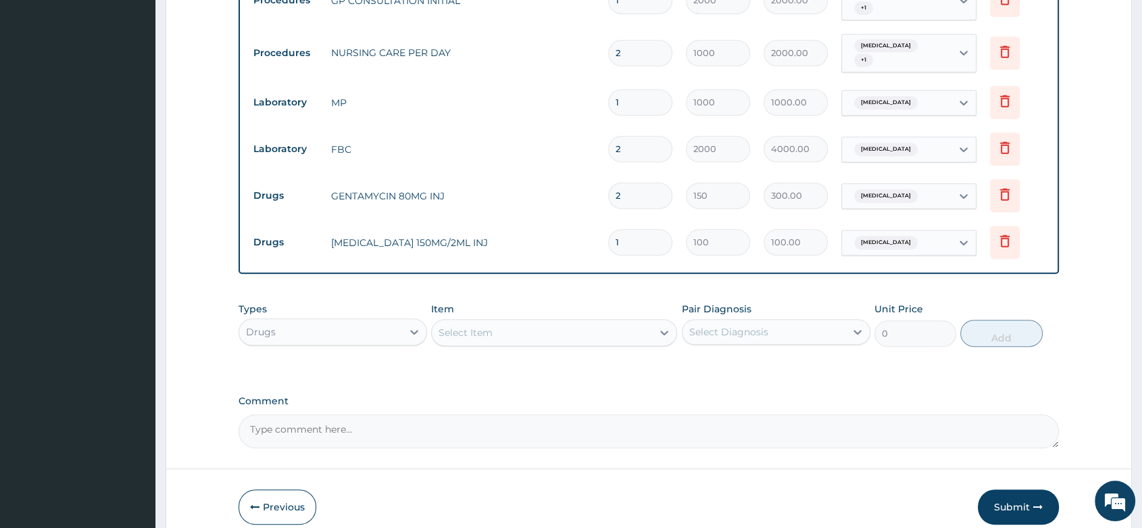
type input "0.00"
type input "4"
type input "400.00"
type input "4"
click at [524, 322] on div "Select Item" at bounding box center [542, 333] width 220 height 22
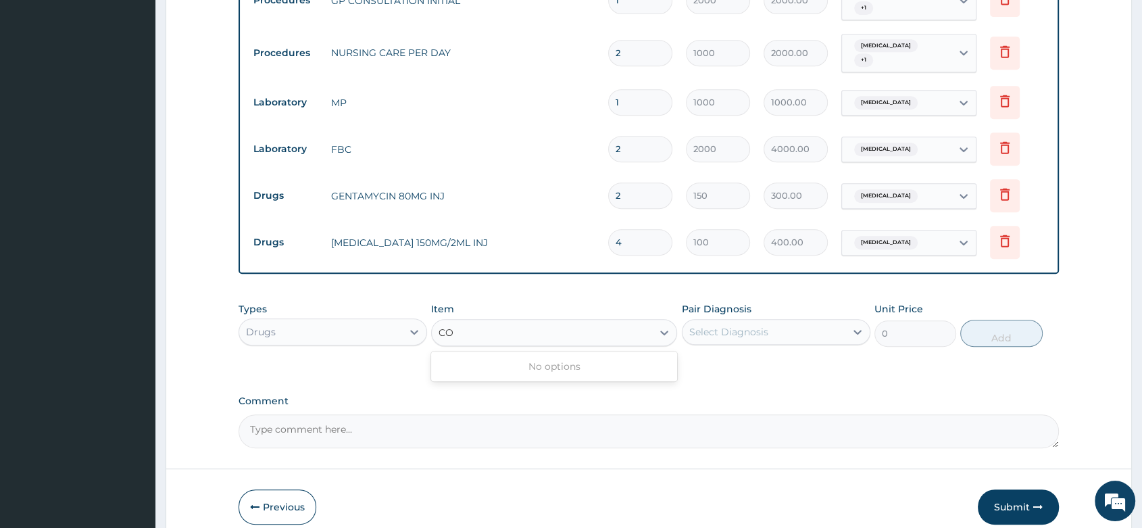
type input "C"
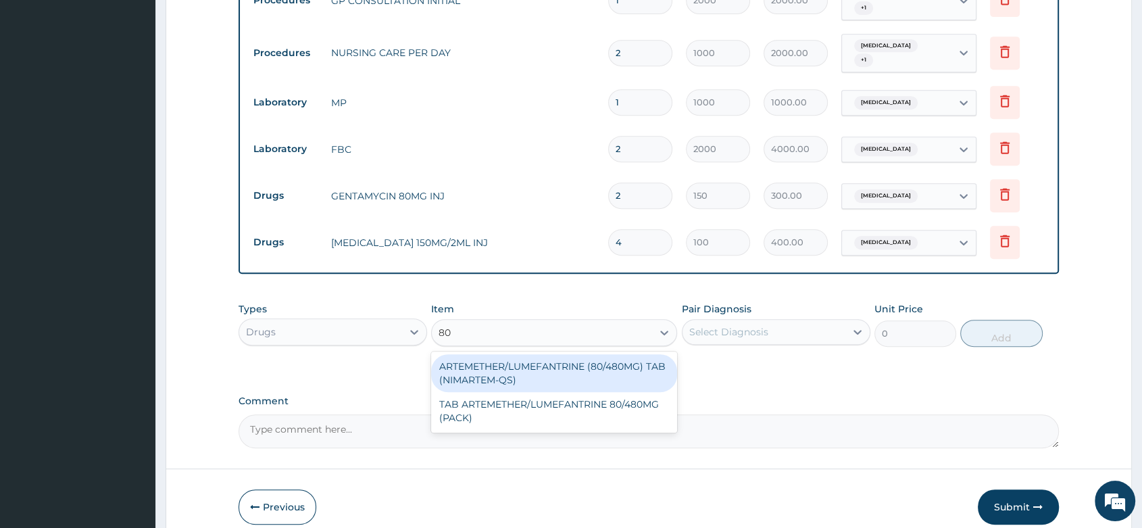
type input "8"
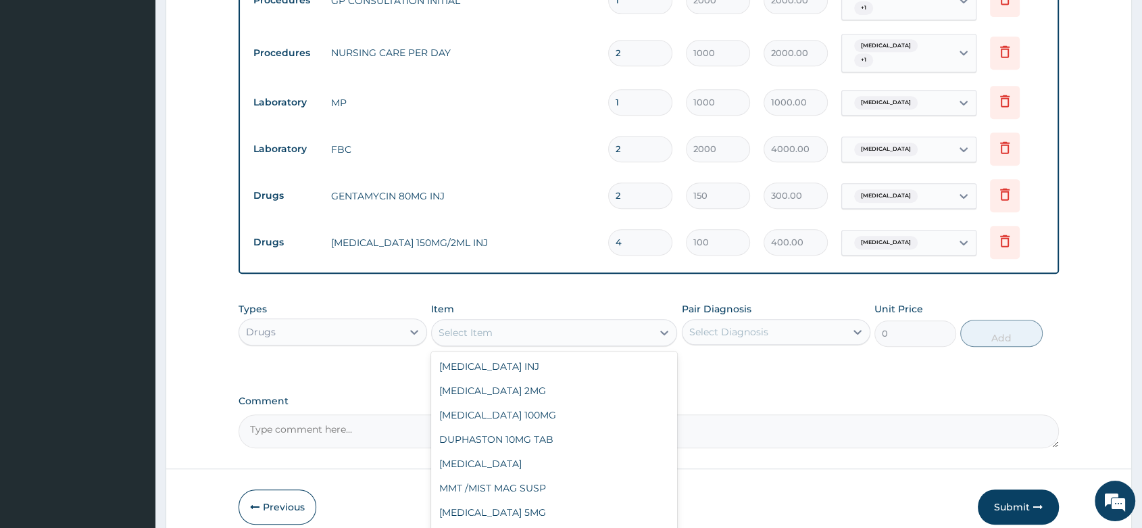
type input "1"
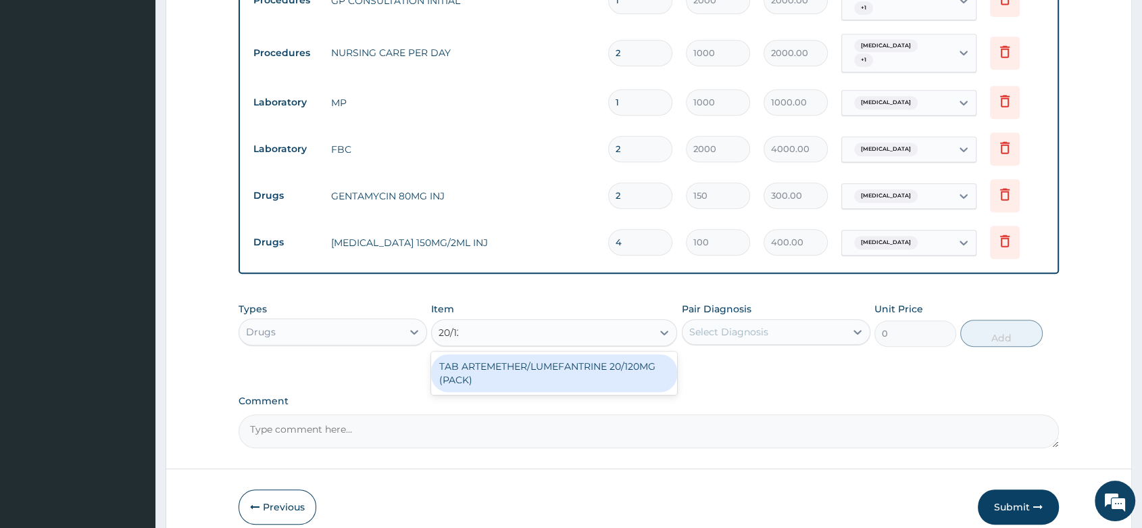
type input "20/120"
type input "1500"
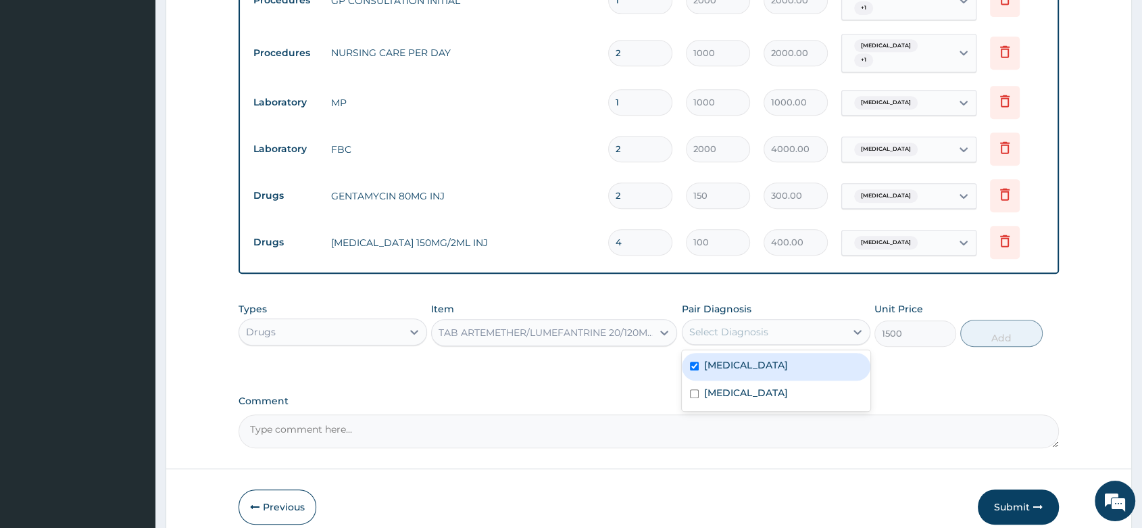
checkbox input "true"
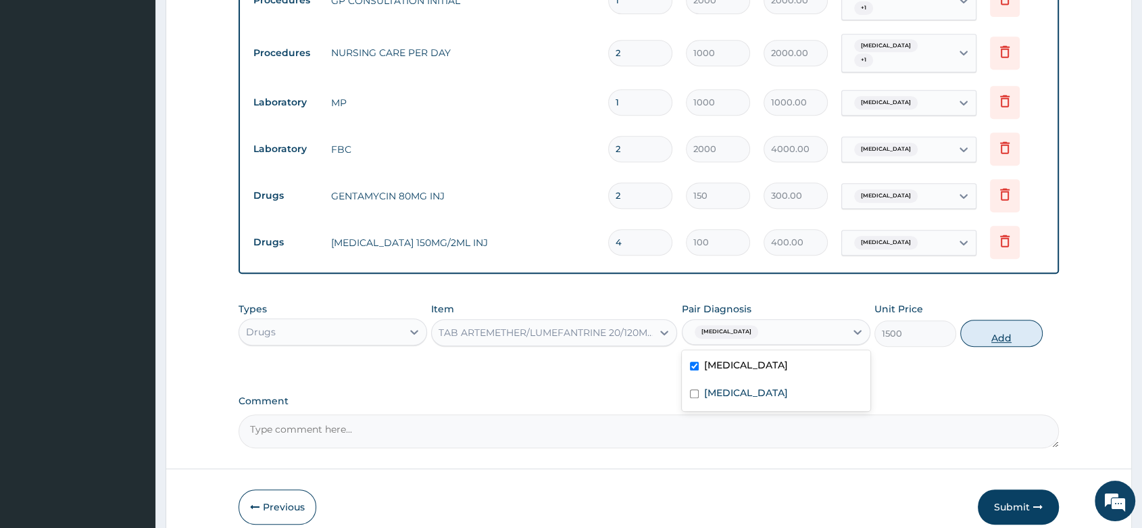
click at [994, 320] on button "Add" at bounding box center [1001, 333] width 82 height 27
type input "0"
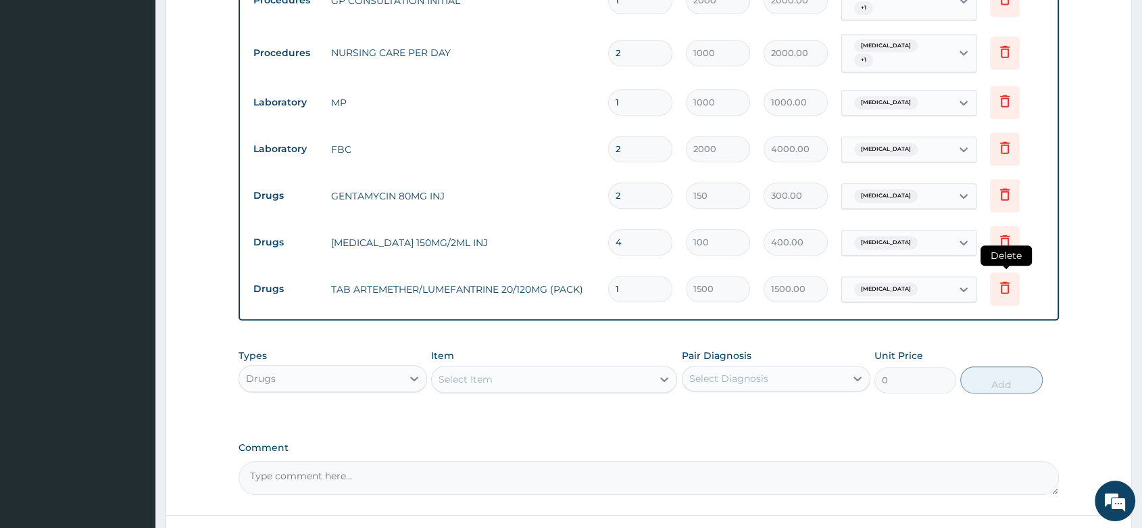
click at [1011, 279] on icon at bounding box center [1004, 287] width 16 height 16
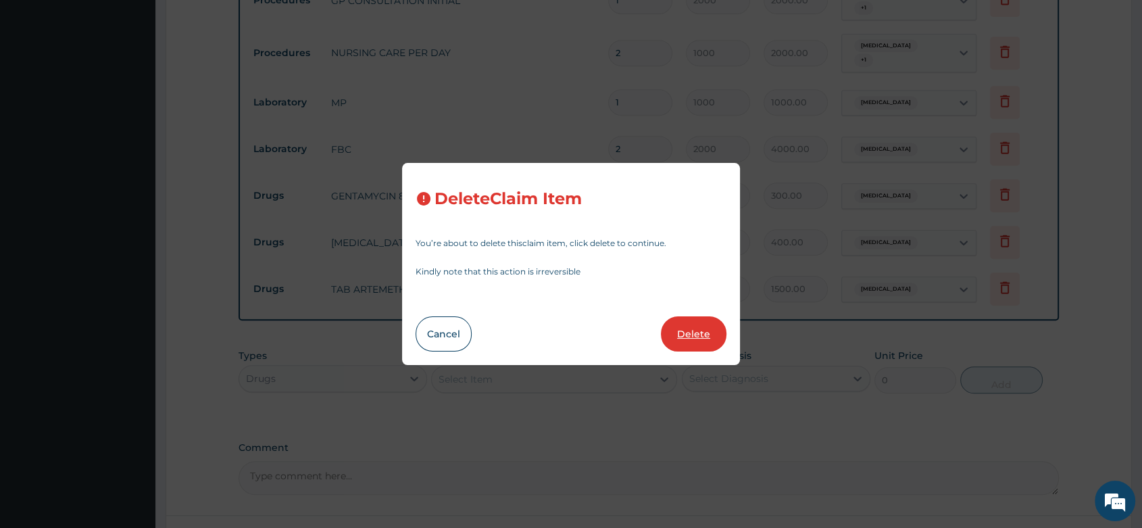
click at [708, 340] on button "Delete" at bounding box center [694, 333] width 66 height 35
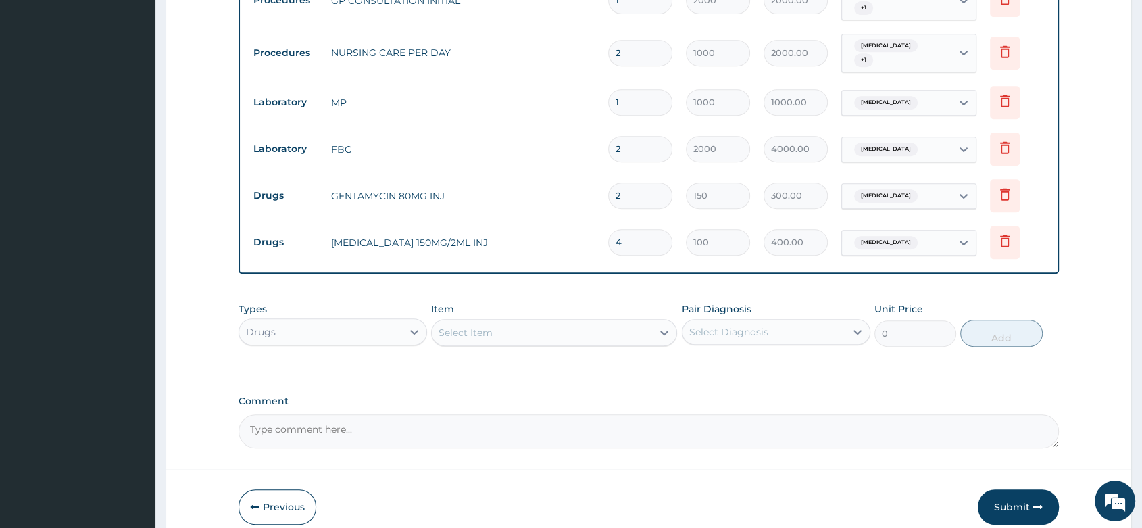
click at [496, 324] on div "Select Item" at bounding box center [542, 333] width 220 height 22
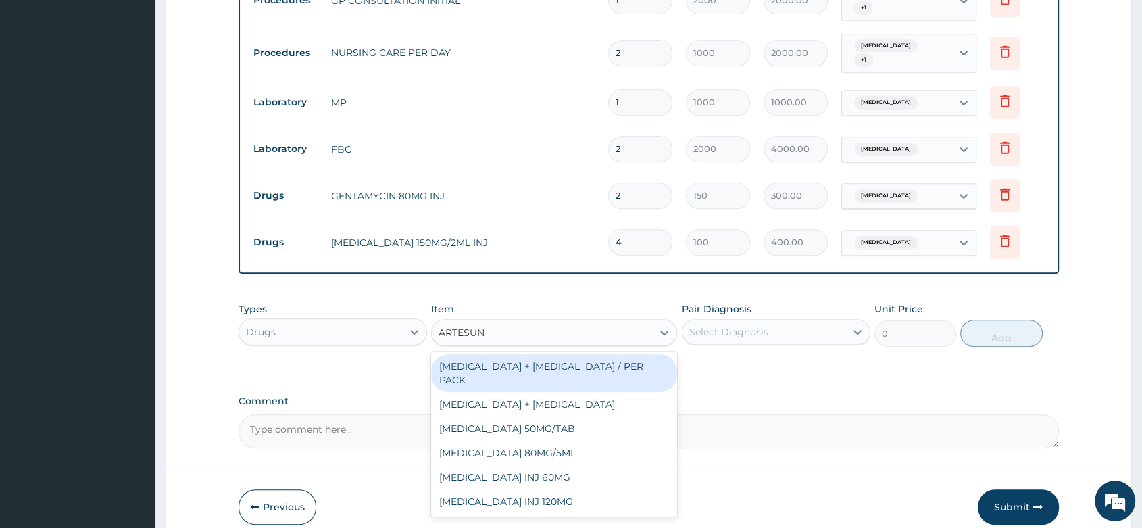
type input "ARTESUNA"
click at [516, 354] on div "ARTESUNATE + AMODIAQUINE / PER PACK" at bounding box center [554, 373] width 246 height 38
type input "1000"
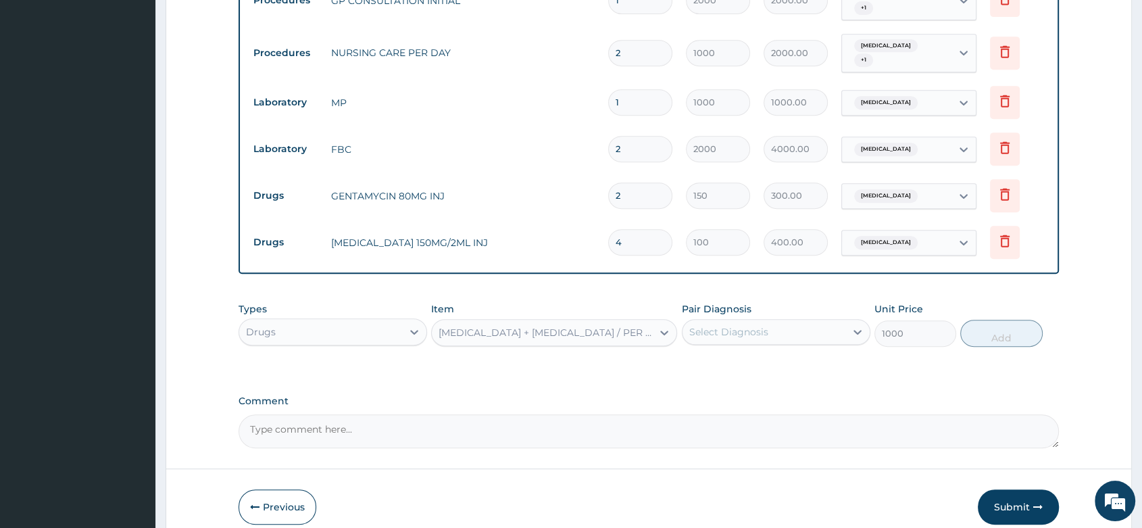
click at [596, 326] on div "ARTESUNATE + AMODIAQUINE / PER PACK" at bounding box center [545, 333] width 215 height 14
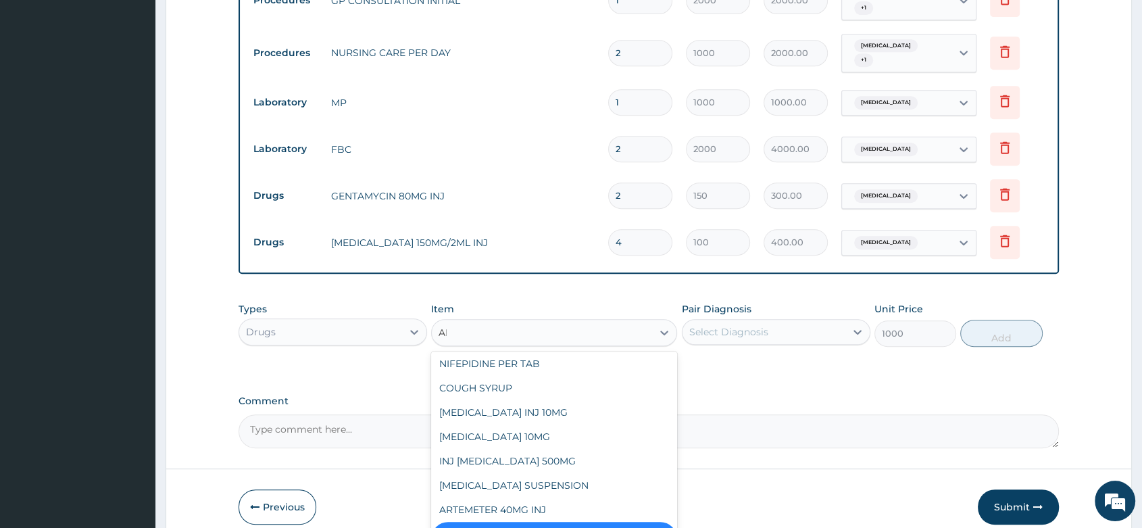
scroll to position [0, 0]
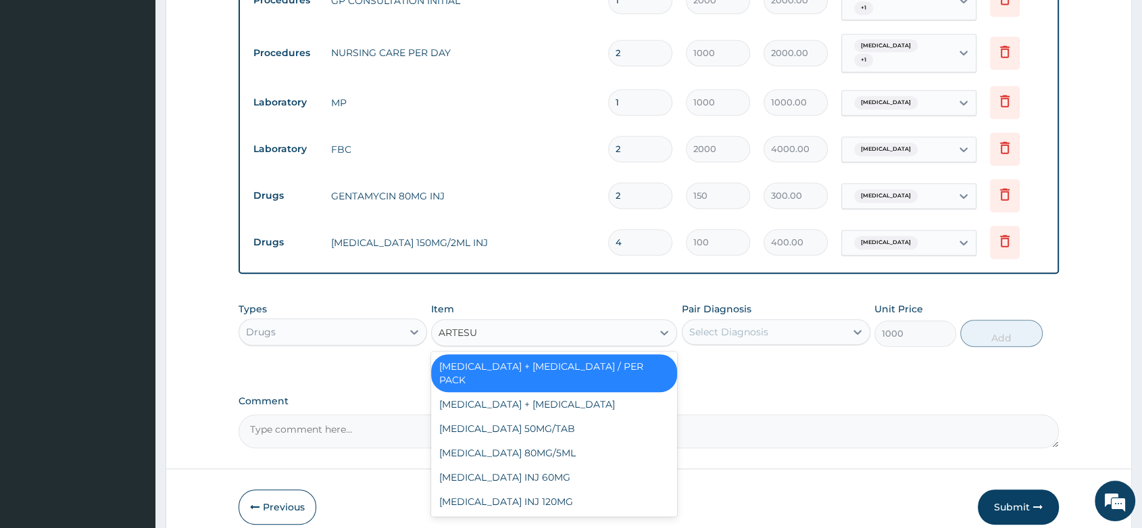
type input "ARTESUN"
click at [580, 392] on div "ARTESUNATE + AMODIAQUINE" at bounding box center [554, 404] width 246 height 24
type input "450"
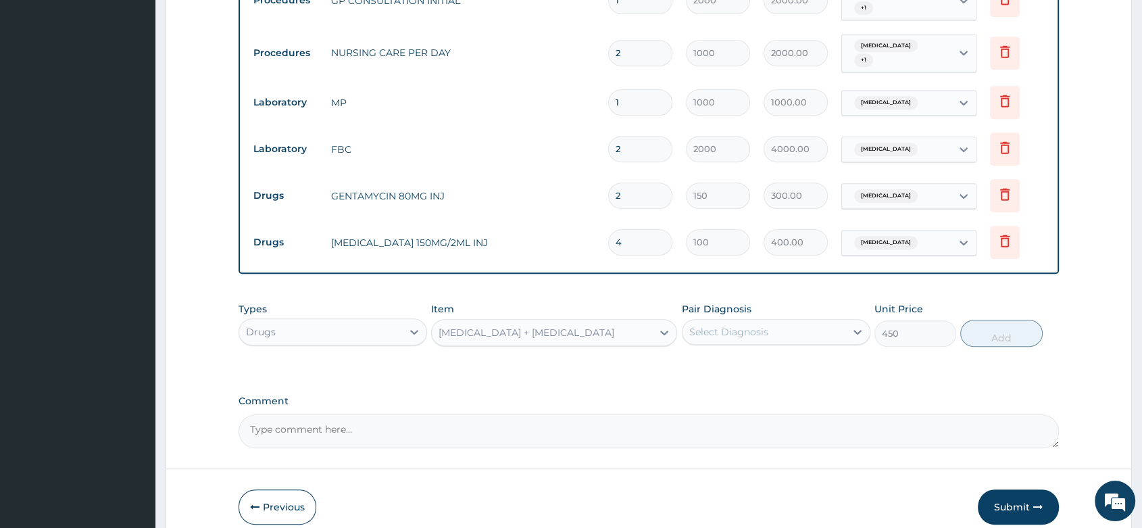
click at [741, 321] on div "Select Diagnosis" at bounding box center [763, 332] width 163 height 22
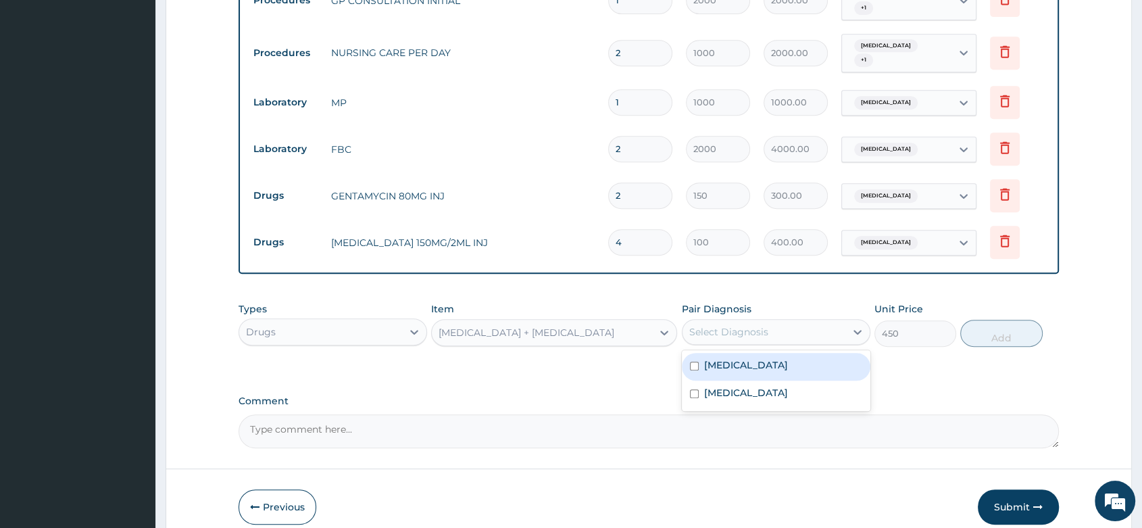
click at [714, 358] on label "Malaria" at bounding box center [746, 365] width 84 height 14
checkbox input "true"
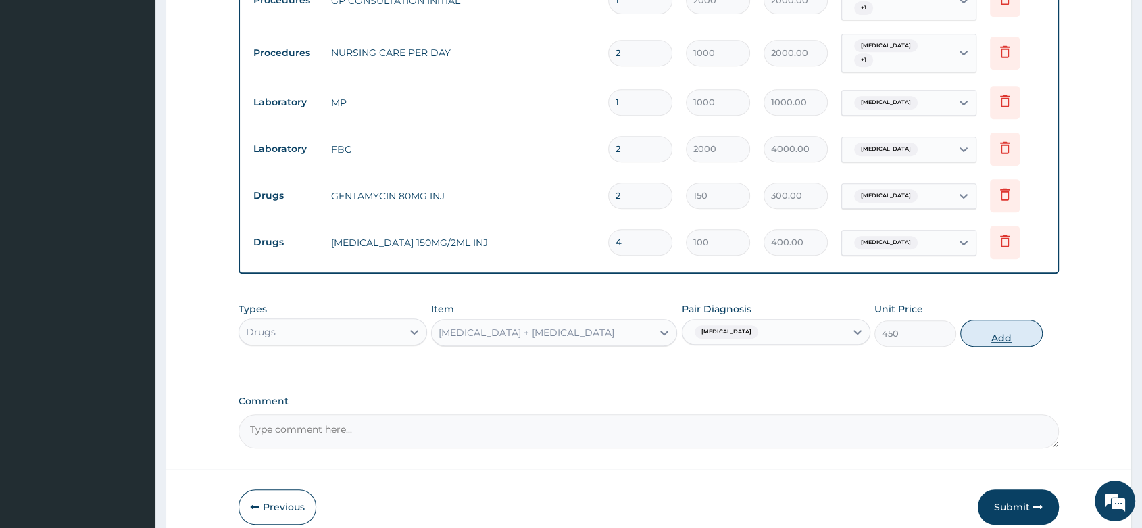
click at [982, 320] on button "Add" at bounding box center [1001, 333] width 82 height 27
type input "0"
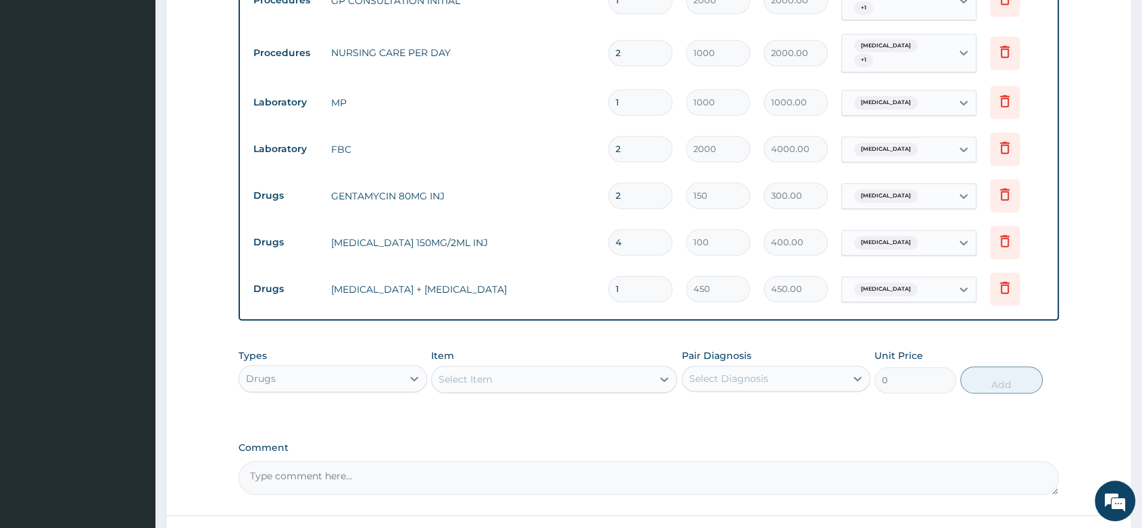
type input "0.00"
type input "6"
type input "2700.00"
type input "6"
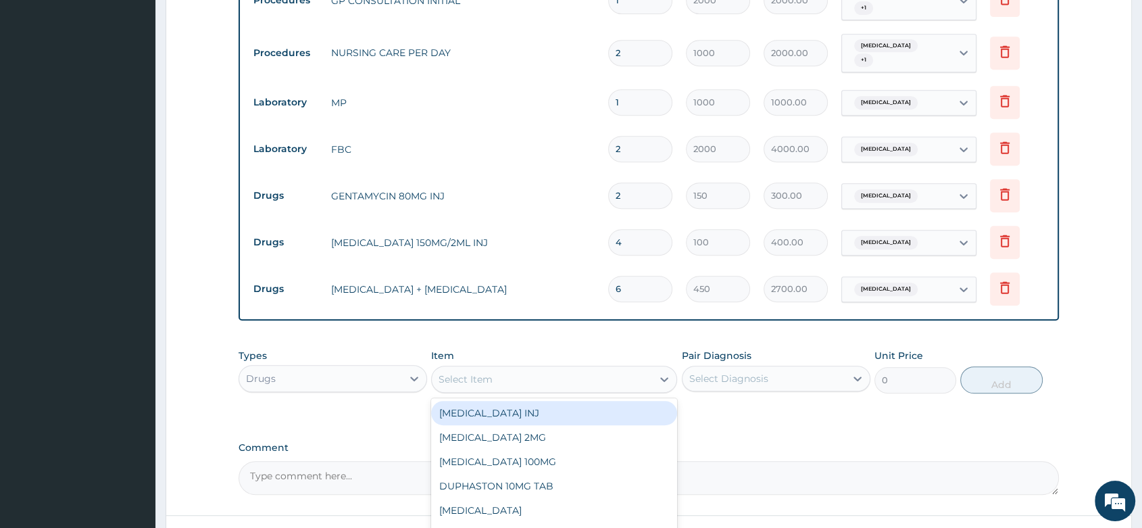
click at [496, 371] on div "Select Item" at bounding box center [542, 379] width 220 height 22
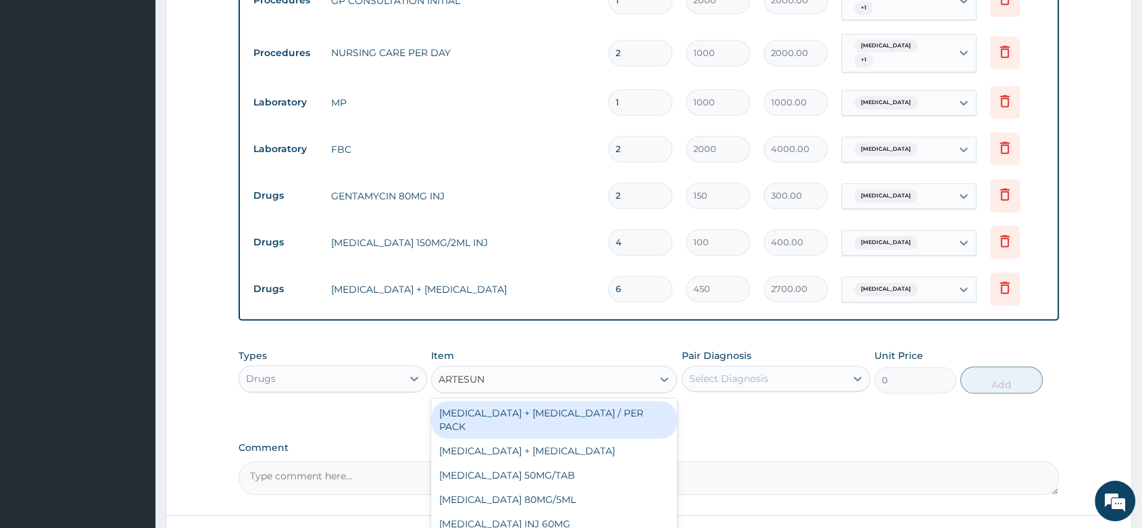
type input "ARTESUNA"
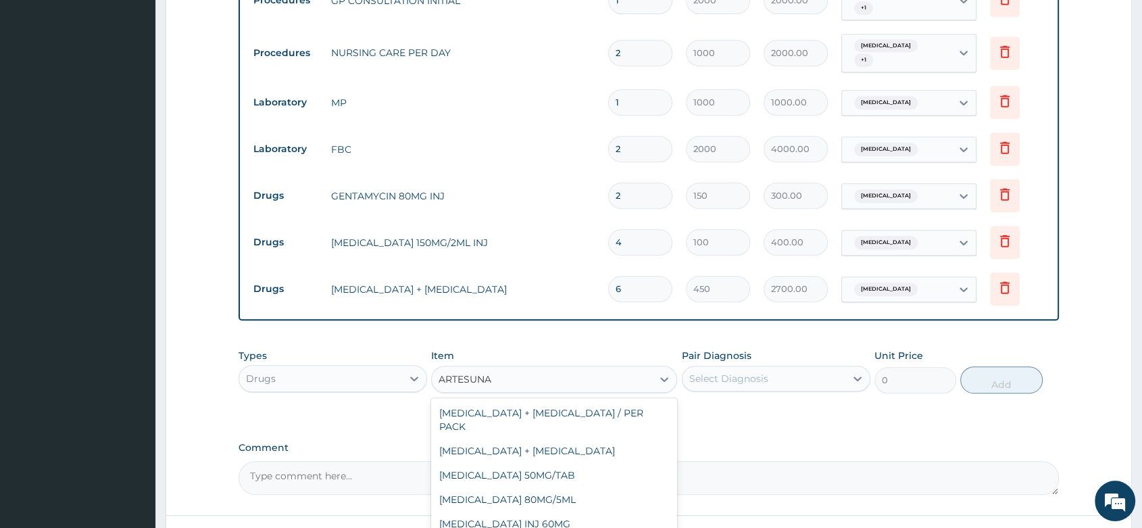
type input "1500"
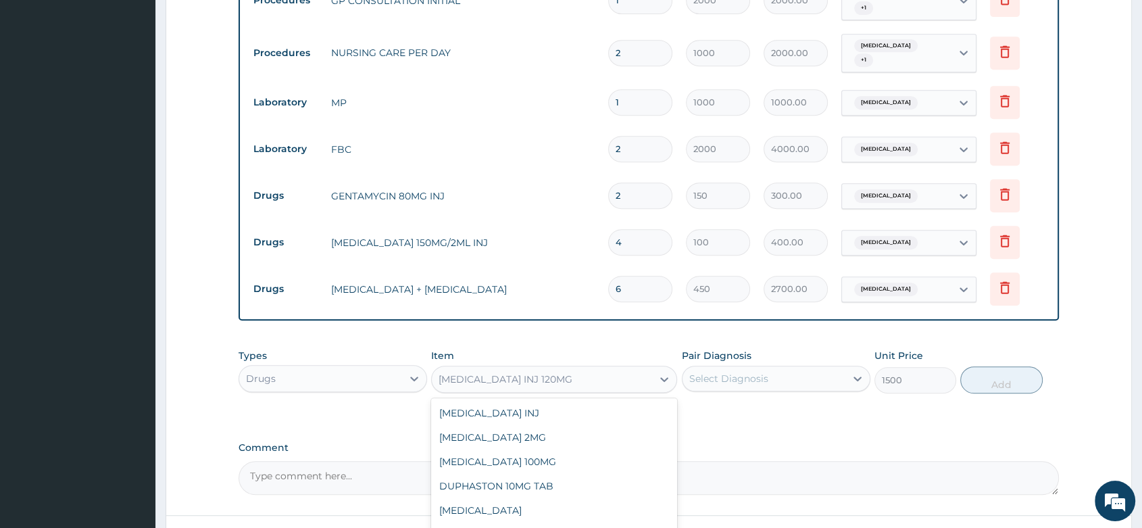
click at [516, 372] on div "ARTESUNATE INJ 120MG" at bounding box center [542, 379] width 220 height 22
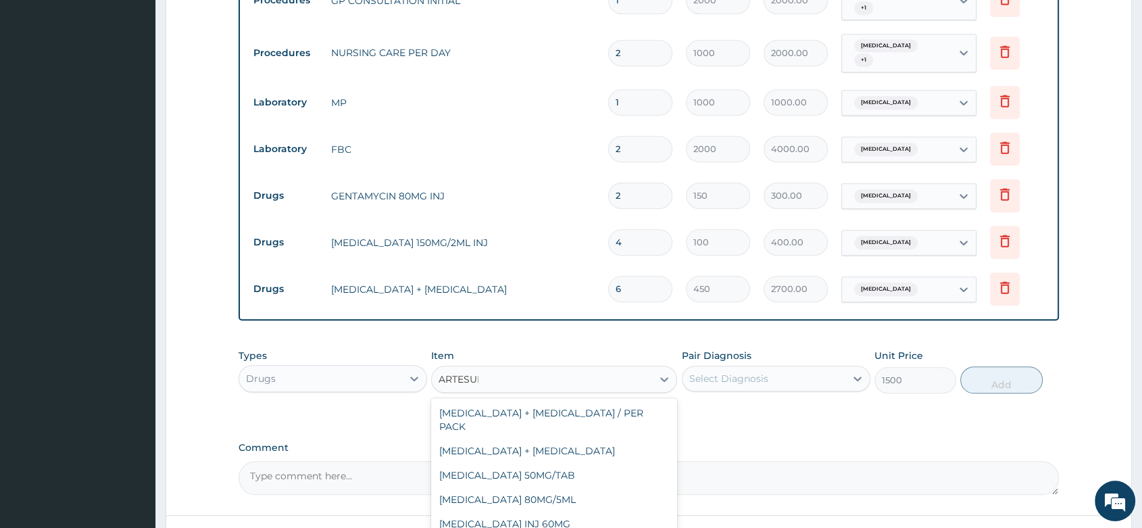
type input "ARTESUNA"
click at [507, 511] on div "ARTESUNATE INJ 60MG" at bounding box center [554, 523] width 246 height 24
type input "1200"
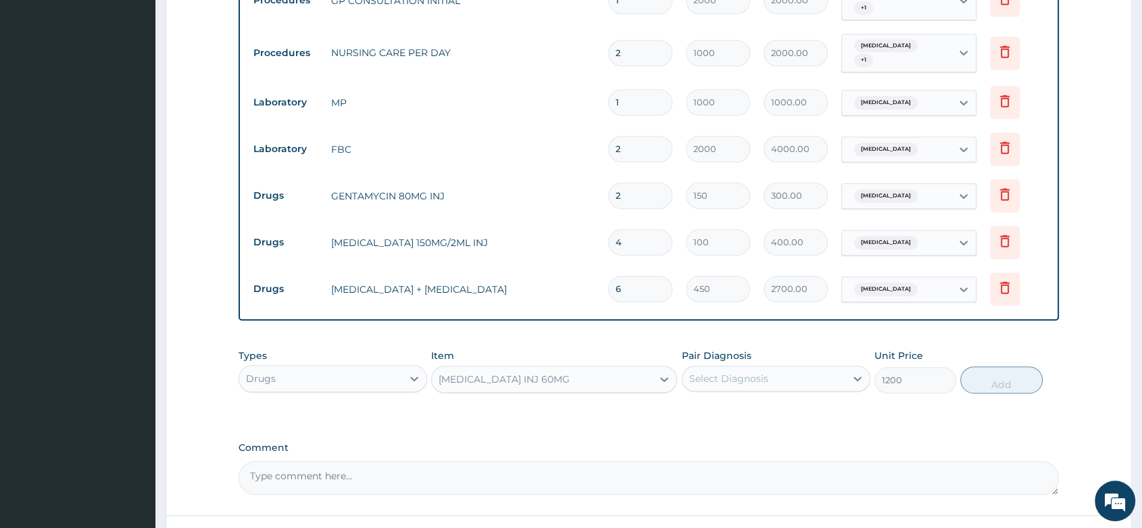
click at [756, 372] on div "Select Diagnosis" at bounding box center [728, 379] width 79 height 14
checkbox input "true"
click at [1009, 370] on button "Add" at bounding box center [1001, 379] width 82 height 27
type input "0"
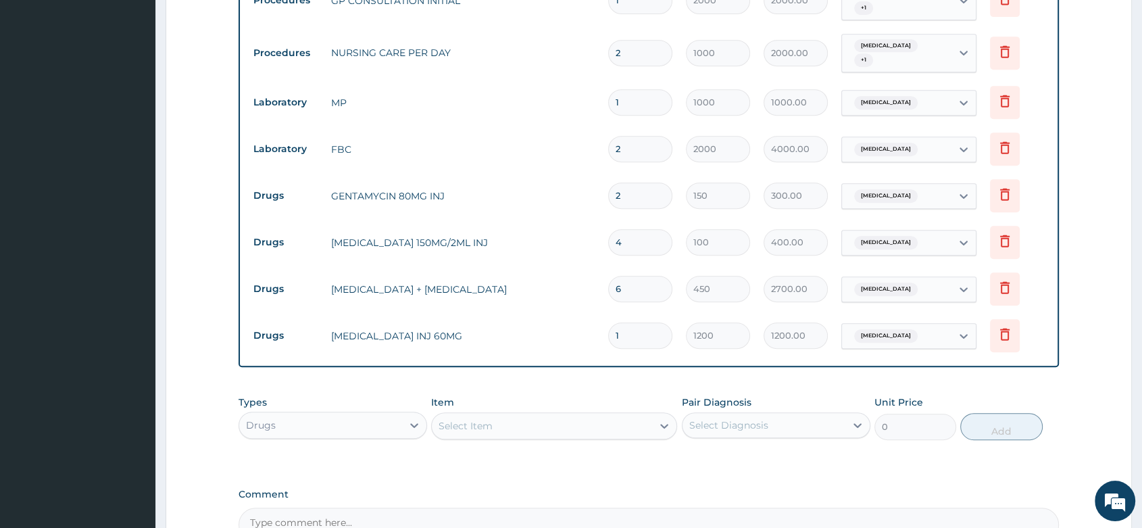
drag, startPoint x: 627, startPoint y: 317, endPoint x: 557, endPoint y: 317, distance: 70.3
click at [557, 317] on tr "Drugs ARTESUNATE INJ 60MG 1 1200 1200.00 Malaria Delete" at bounding box center [649, 335] width 804 height 47
type input "0.00"
type input "2"
type input "2400.00"
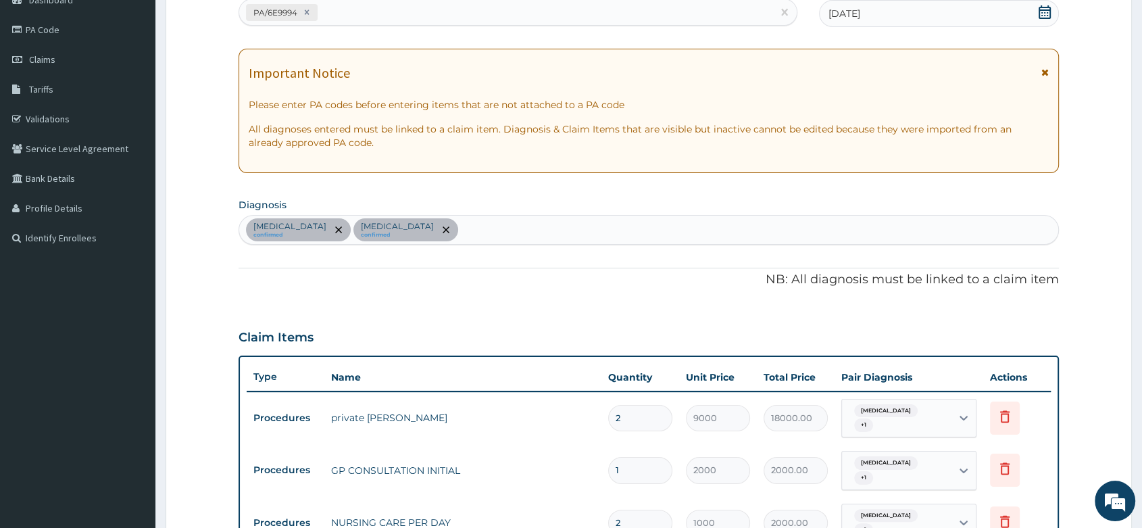
scroll to position [147, 0]
type input "2"
click at [442, 238] on div "Malaria confirmed Sepsis confirmed" at bounding box center [648, 230] width 819 height 28
type input "ASTHMA"
drag, startPoint x: 442, startPoint y: 233, endPoint x: 411, endPoint y: 228, distance: 31.5
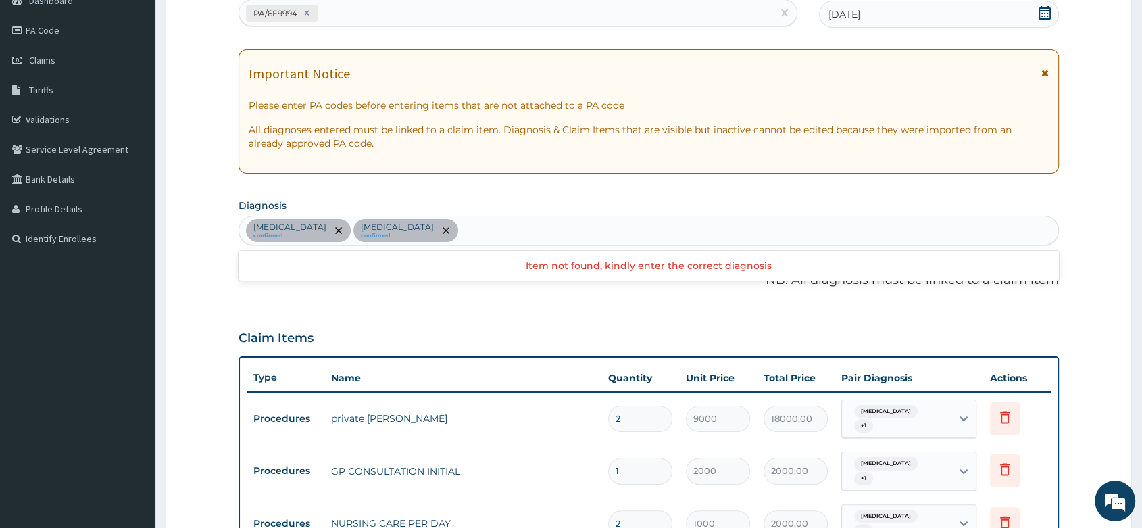
click at [411, 228] on div "Malaria confirmed Sepsis confirmed" at bounding box center [648, 230] width 819 height 28
type input "UPPER RESPIRA"
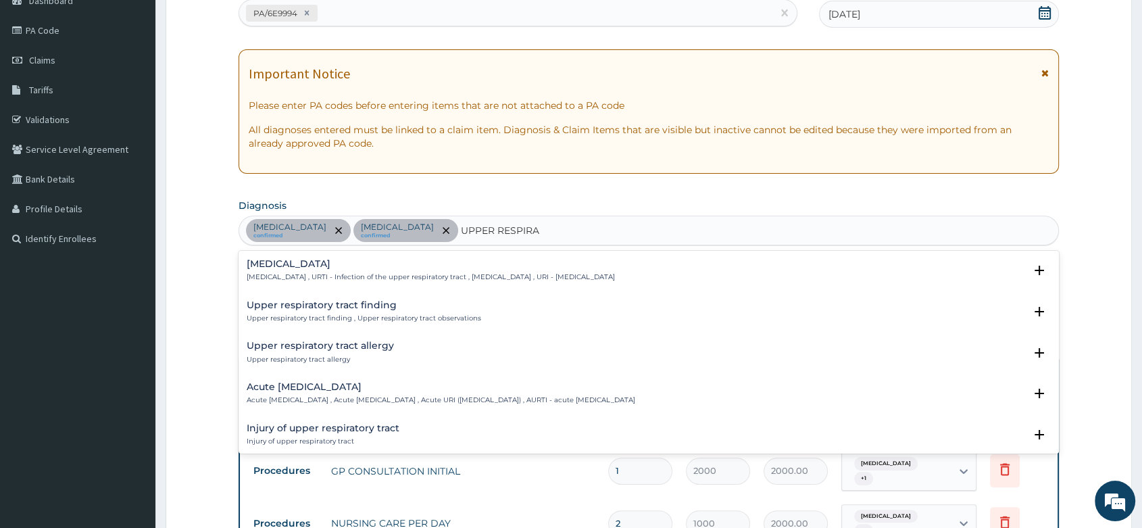
click at [343, 253] on div "Upper respiratory infection Upper respiratory infection , URTI - Infection of t…" at bounding box center [648, 273] width 820 height 41
click at [340, 261] on h4 "Upper respiratory infection" at bounding box center [431, 264] width 368 height 10
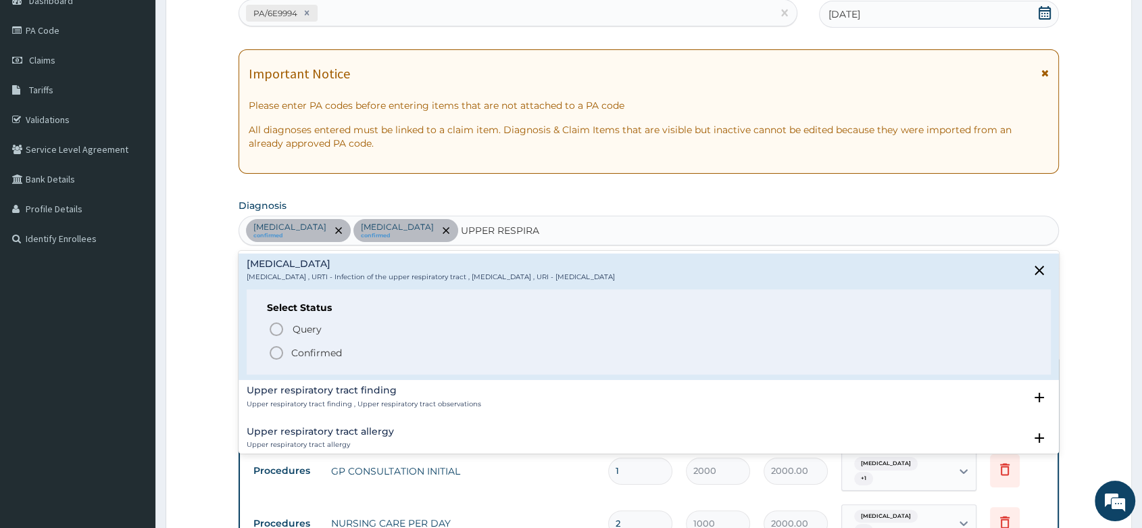
click at [279, 356] on circle "status option filled" at bounding box center [276, 353] width 12 height 12
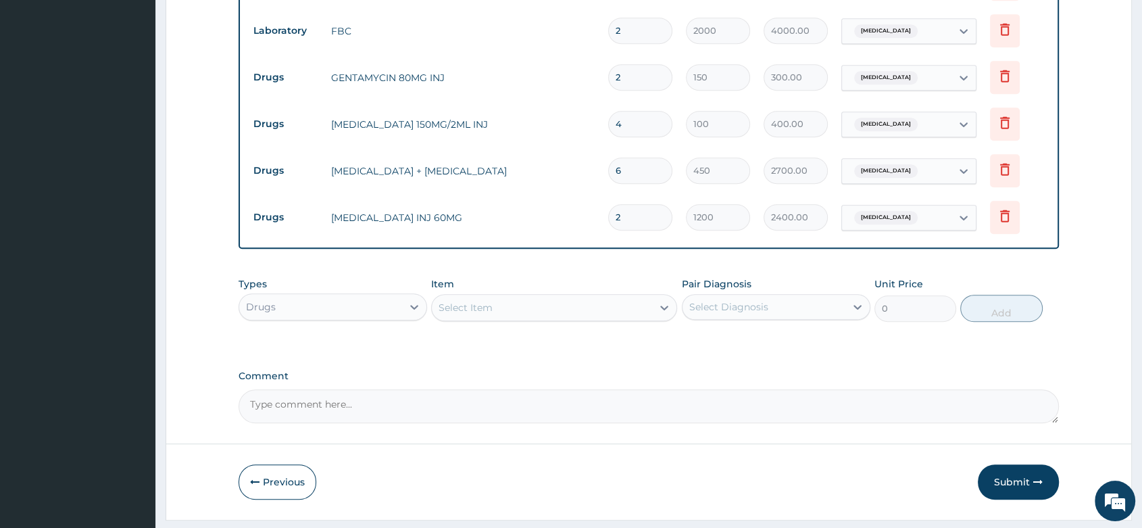
scroll to position [758, 0]
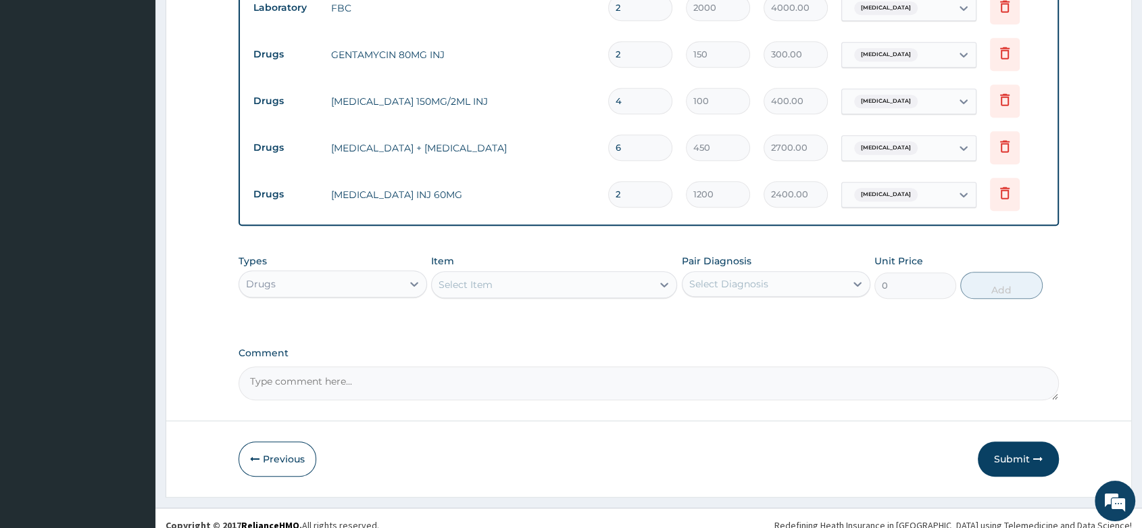
click at [316, 276] on div "Drugs" at bounding box center [320, 284] width 163 height 22
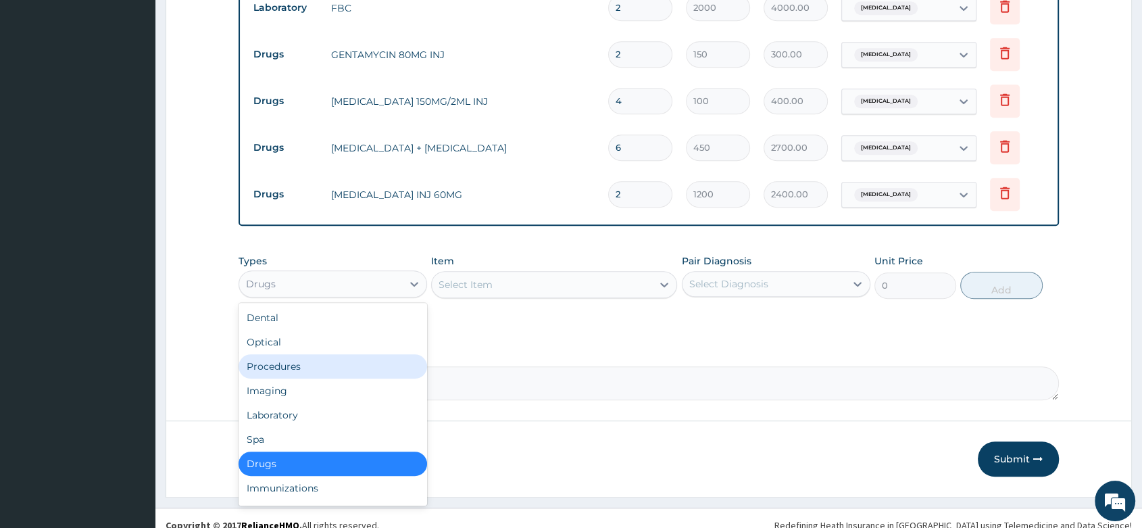
click at [310, 354] on div "Procedures" at bounding box center [332, 366] width 188 height 24
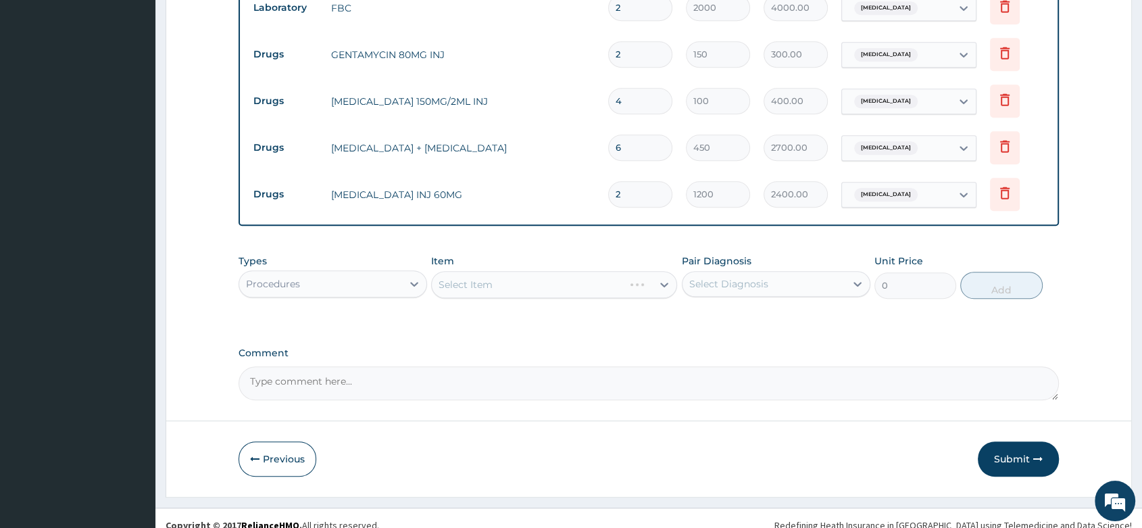
click at [481, 271] on div "Select Item" at bounding box center [554, 284] width 246 height 27
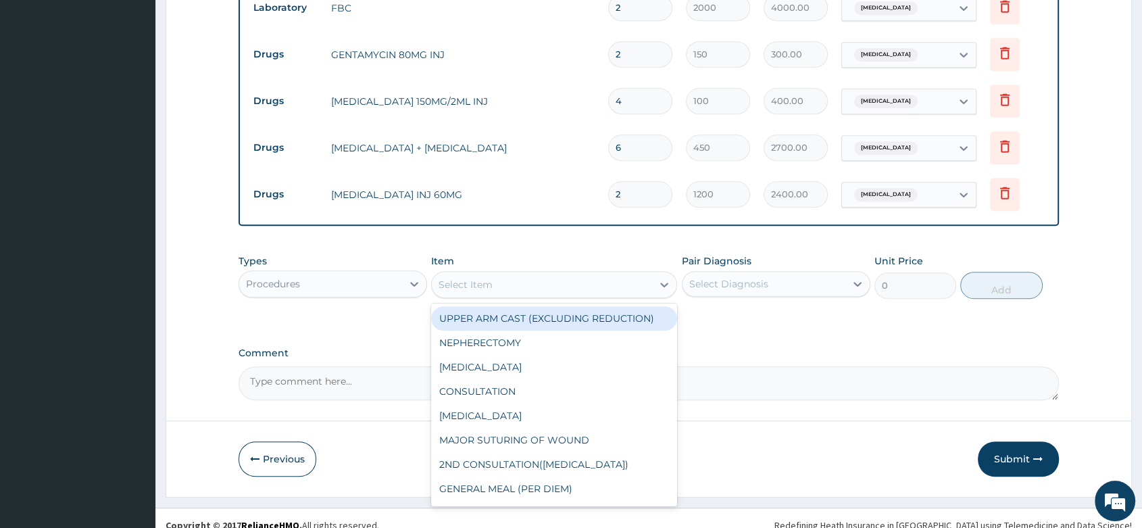
click at [481, 278] on div "Select Item" at bounding box center [465, 285] width 54 height 14
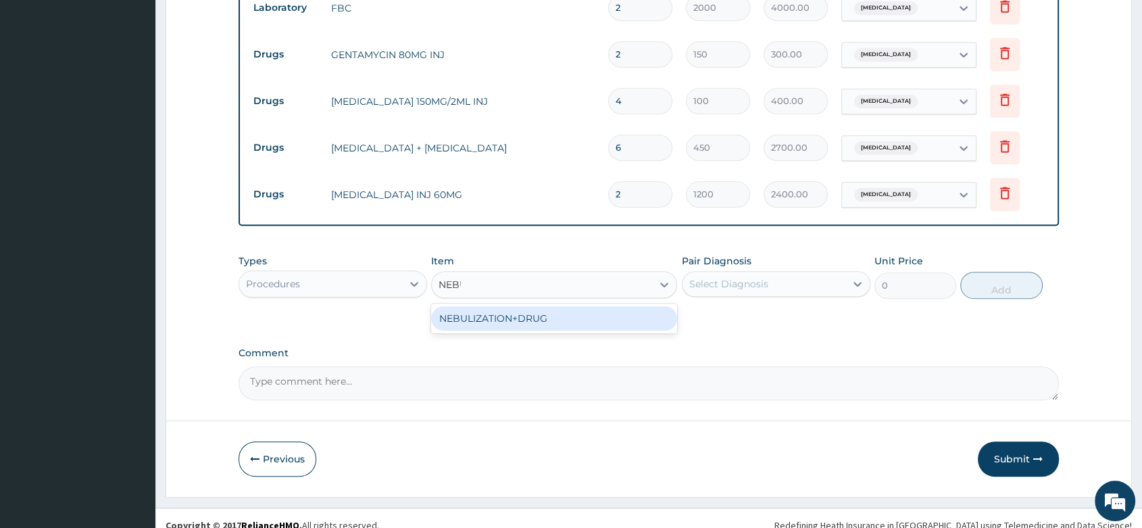
type input "NEBUL"
type input "4480"
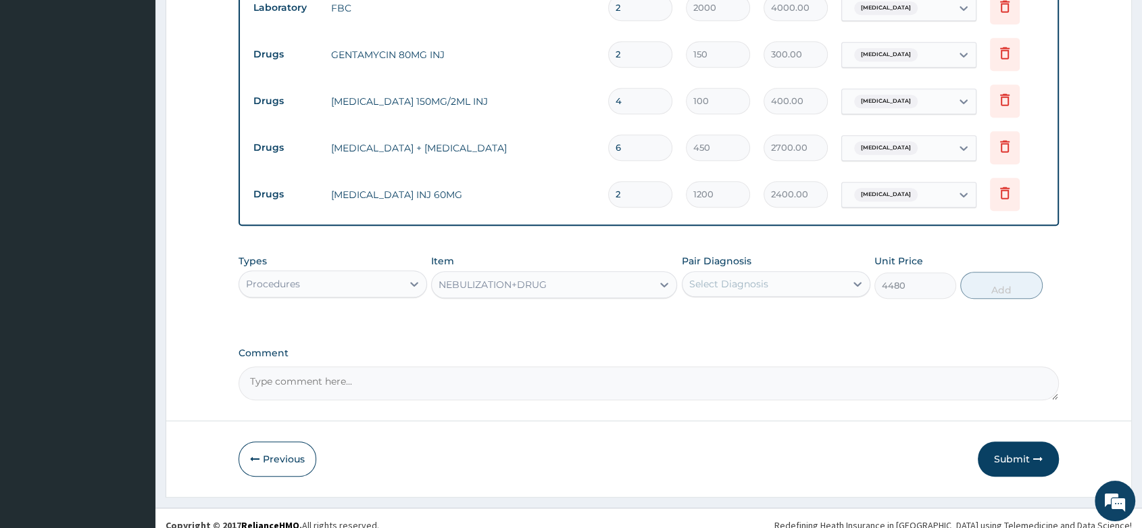
click at [730, 277] on div "Select Diagnosis" at bounding box center [728, 284] width 79 height 14
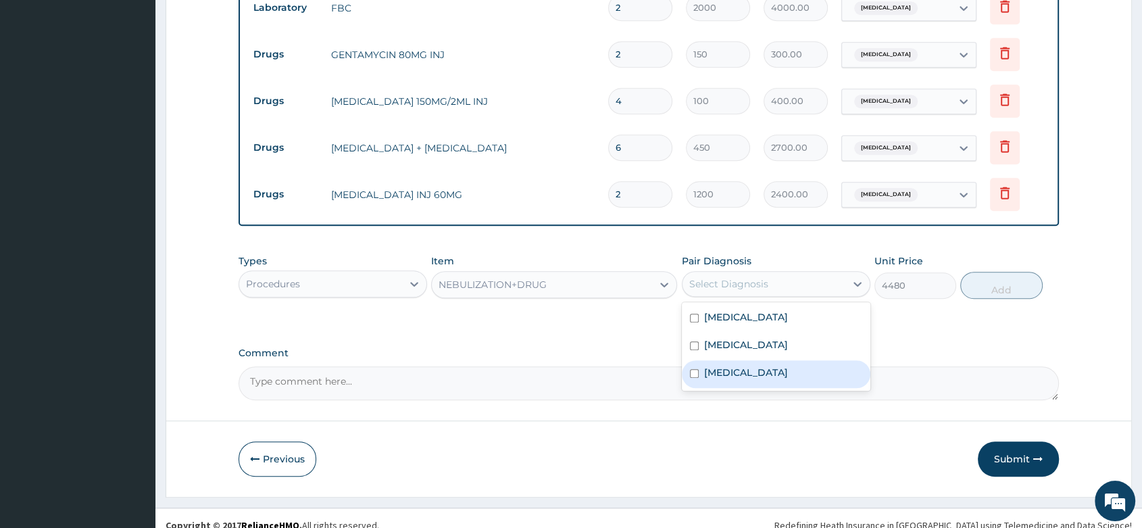
click at [732, 366] on div "Upper respiratory infection" at bounding box center [776, 374] width 188 height 28
checkbox input "true"
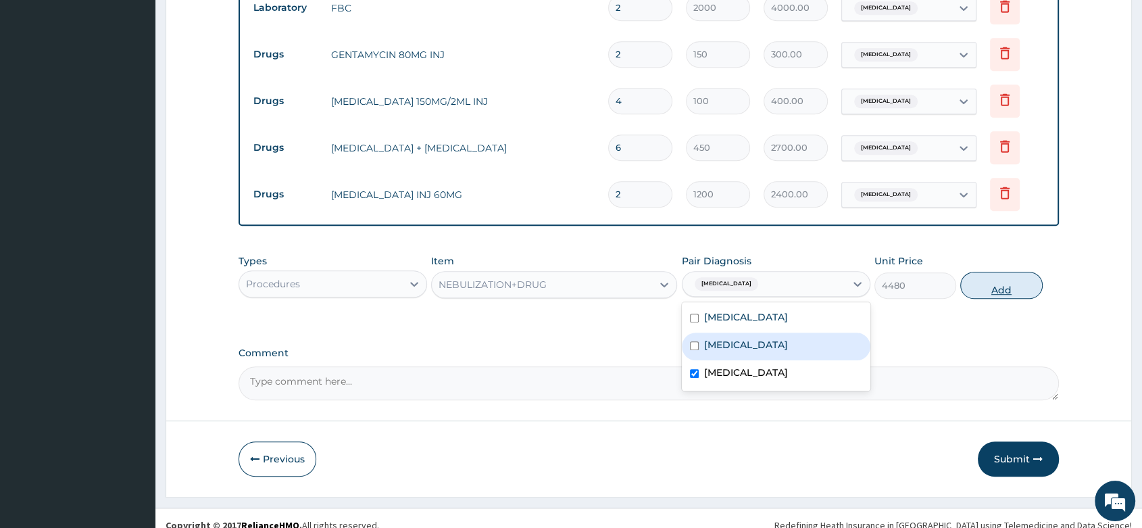
click at [999, 277] on button "Add" at bounding box center [1001, 285] width 82 height 27
type input "0"
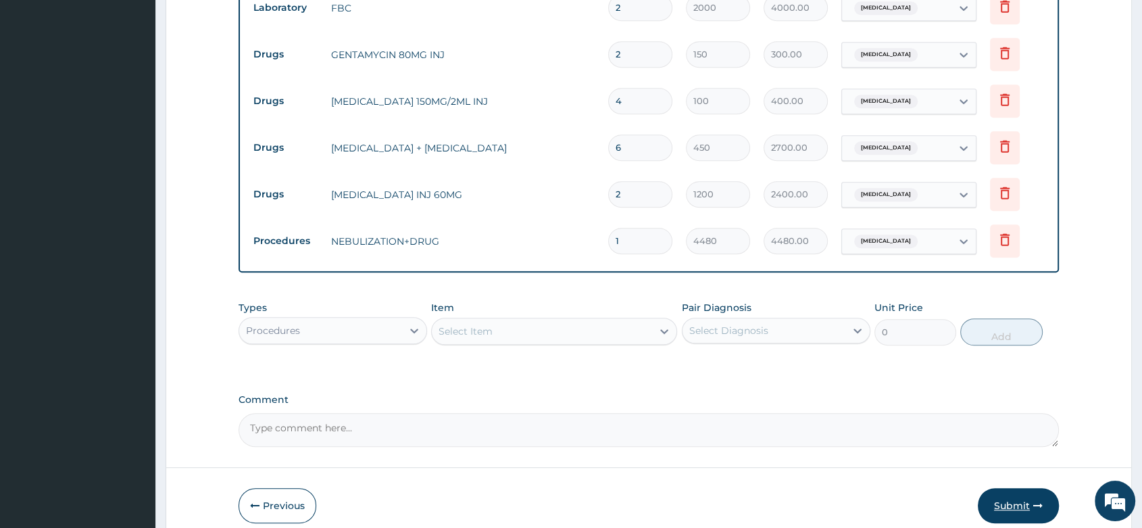
click at [1019, 488] on button "Submit" at bounding box center [1017, 505] width 81 height 35
